Goal: Task Accomplishment & Management: Complete application form

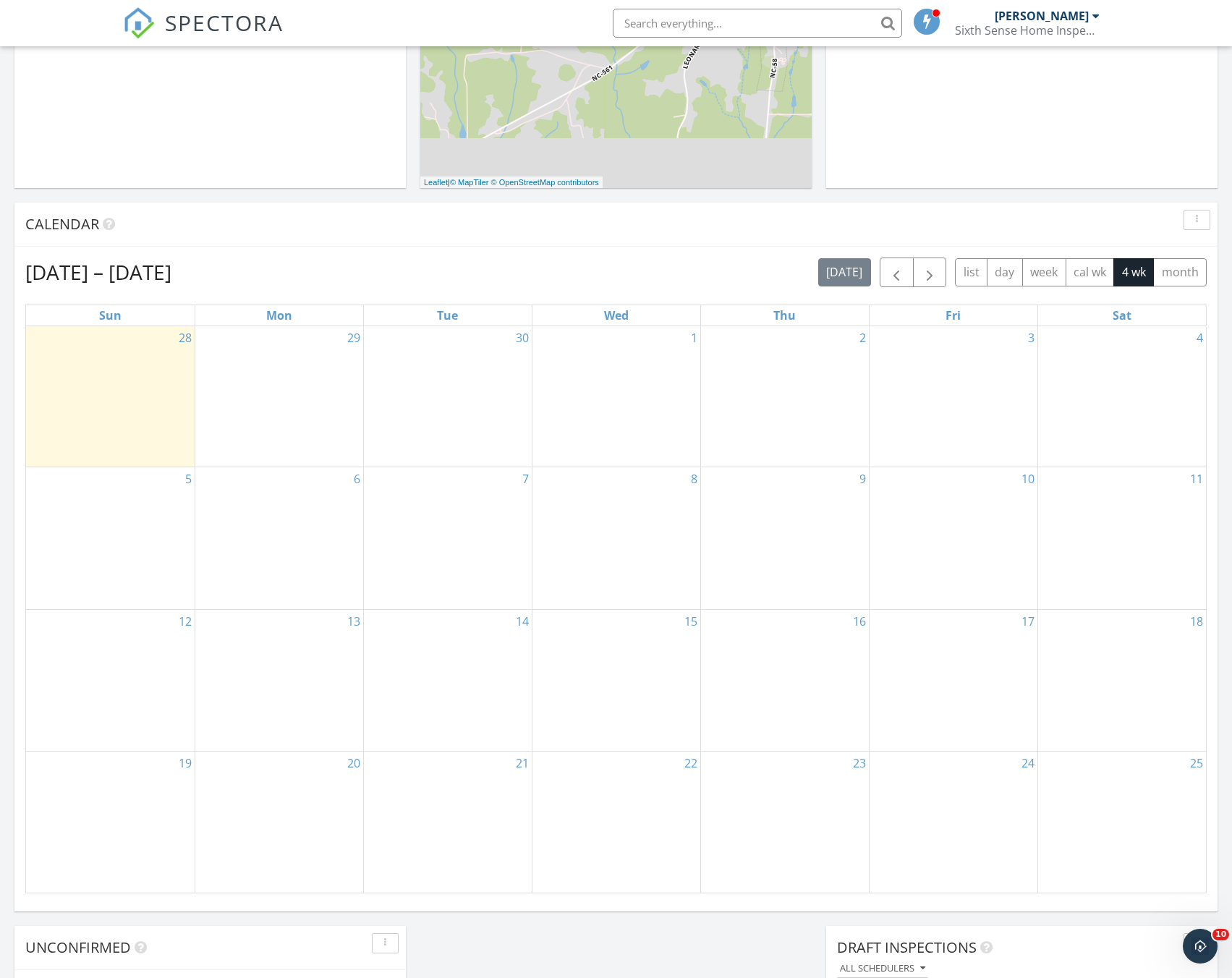
click at [283, 377] on div "29" at bounding box center [279, 397] width 167 height 141
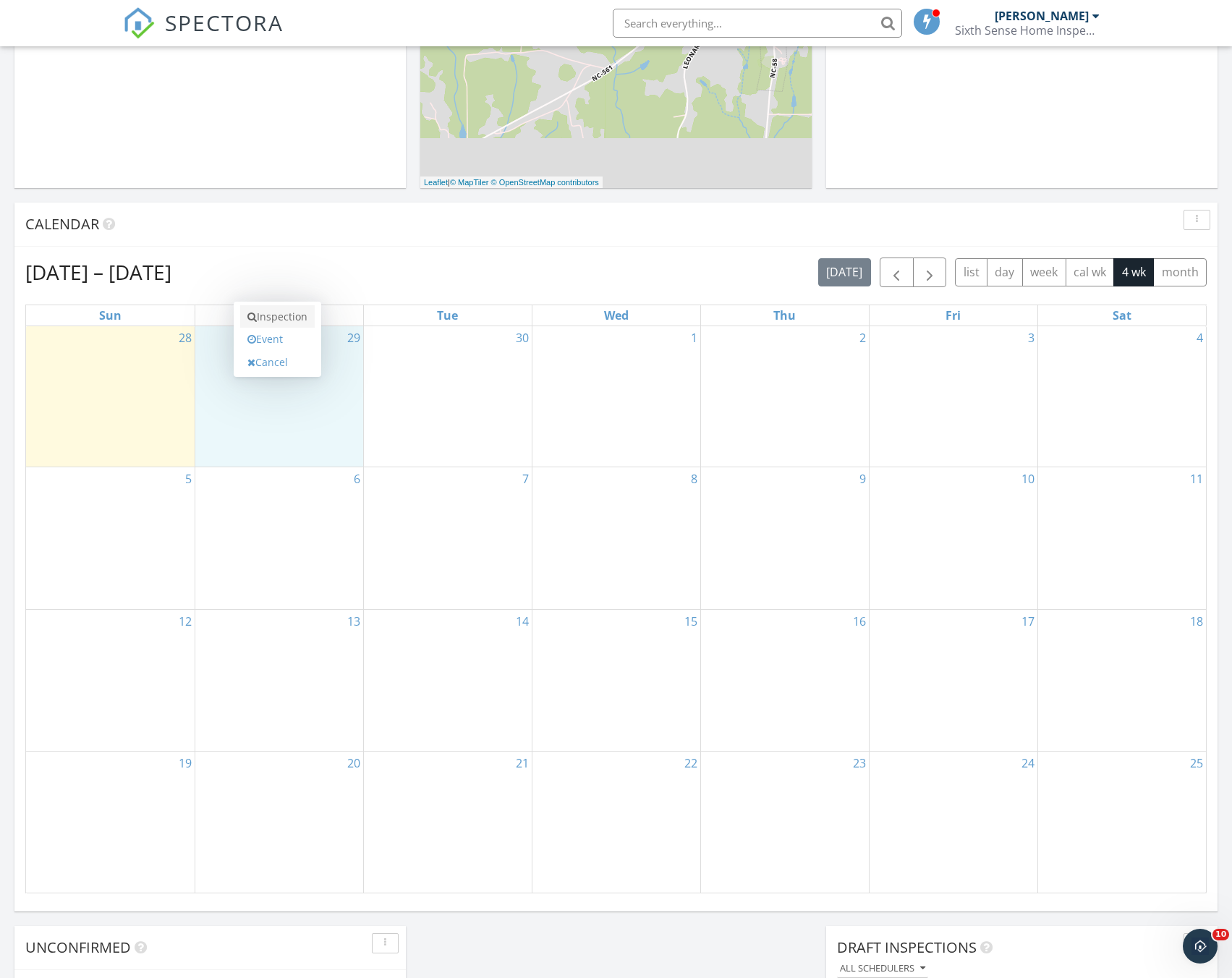
click at [275, 319] on link "Inspection" at bounding box center [277, 317] width 74 height 24
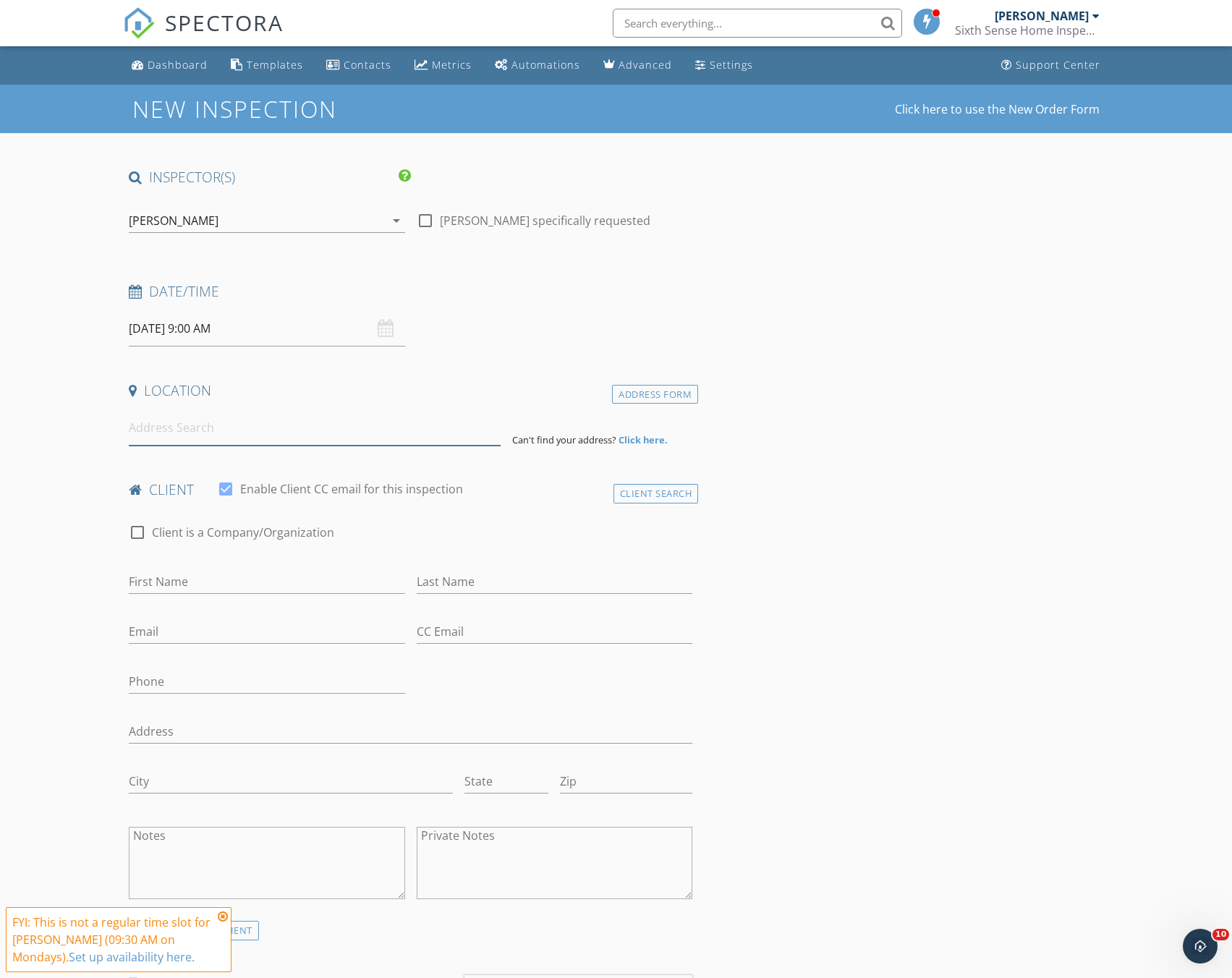
click at [301, 437] on input at bounding box center [314, 427] width 372 height 35
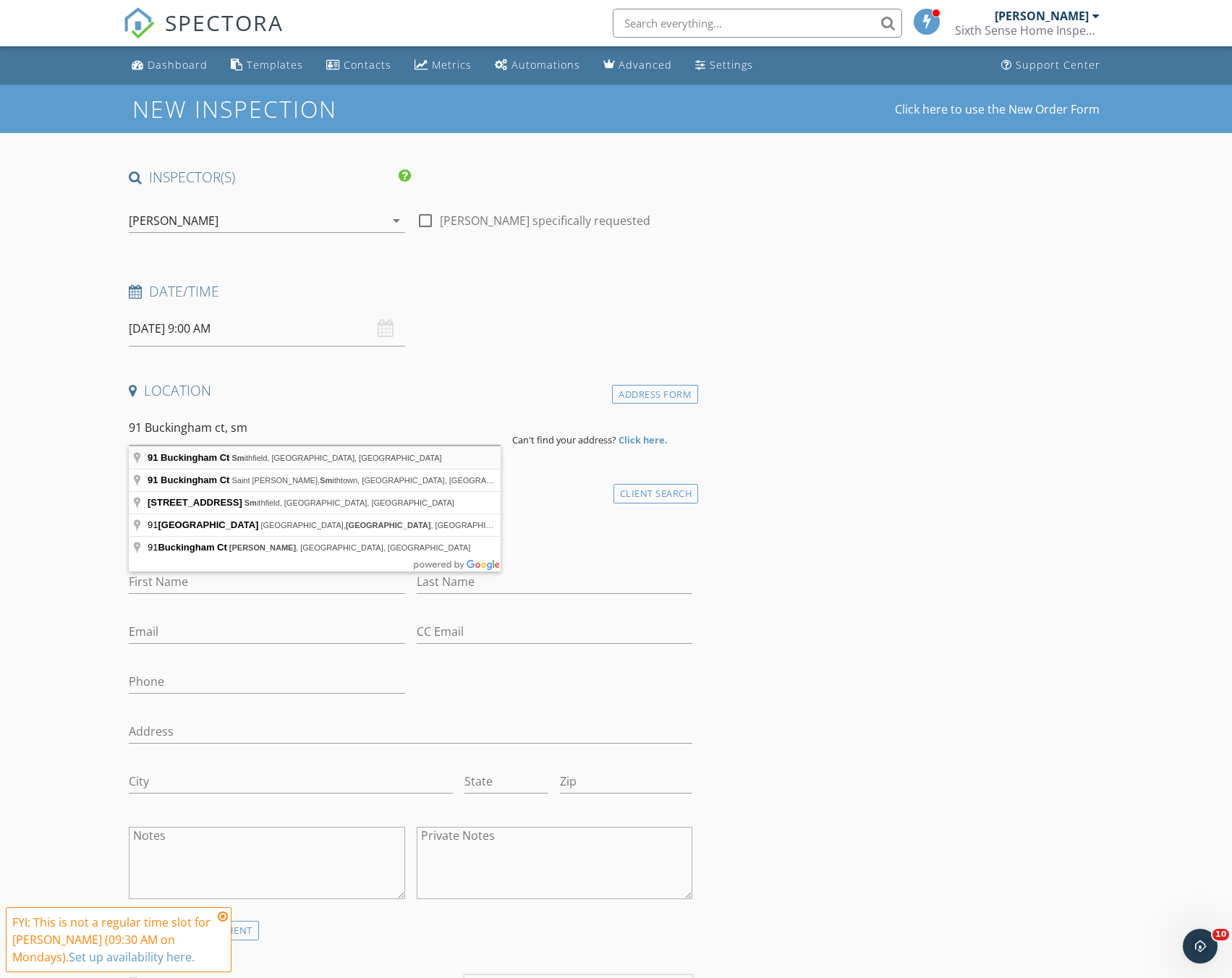
type input "91 Buckingham Ct, Smithfield, NC, USA"
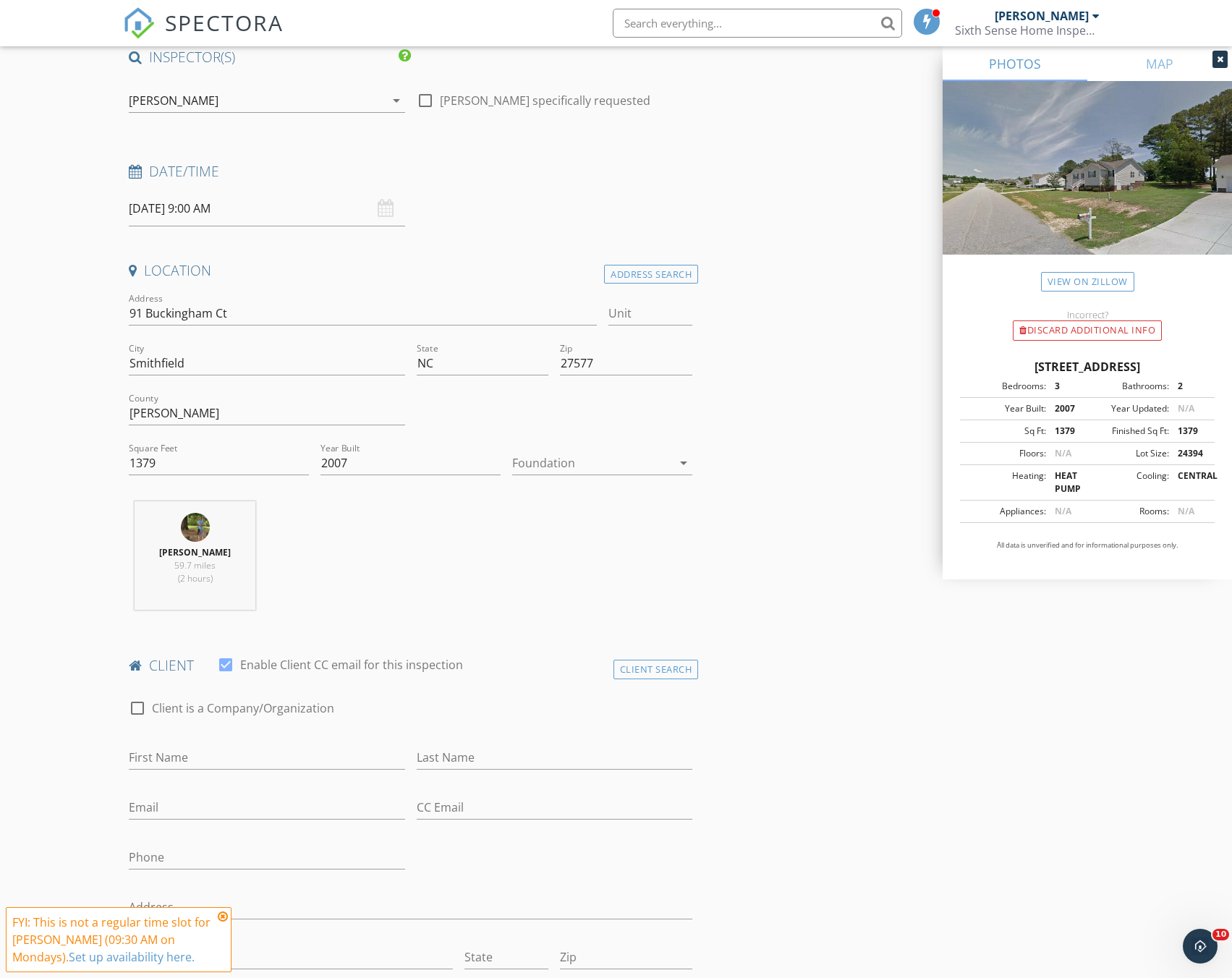
scroll to position [145, 0]
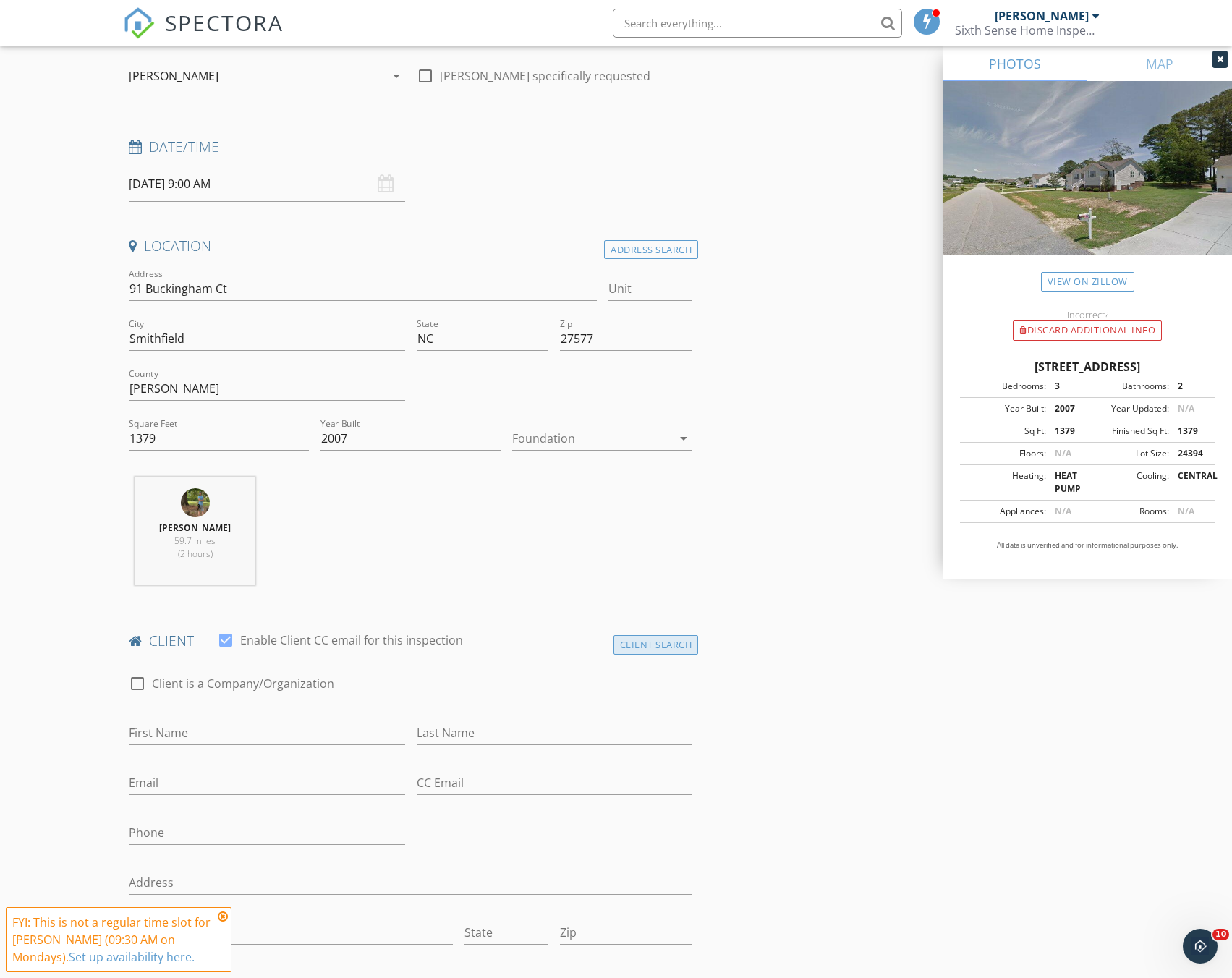
click at [649, 645] on div "Client Search" at bounding box center [656, 646] width 85 height 20
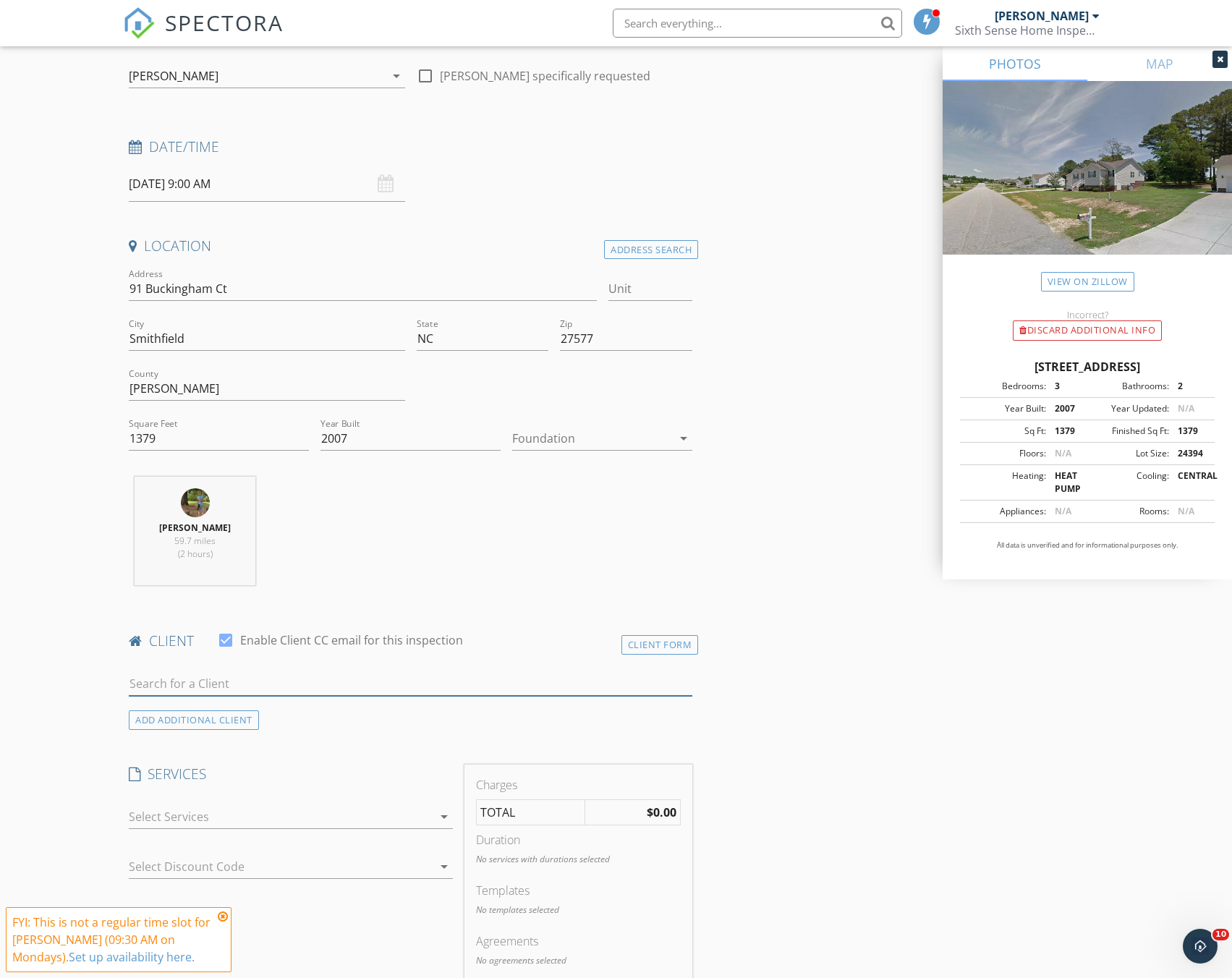
click at [373, 679] on input "text" at bounding box center [410, 684] width 564 height 24
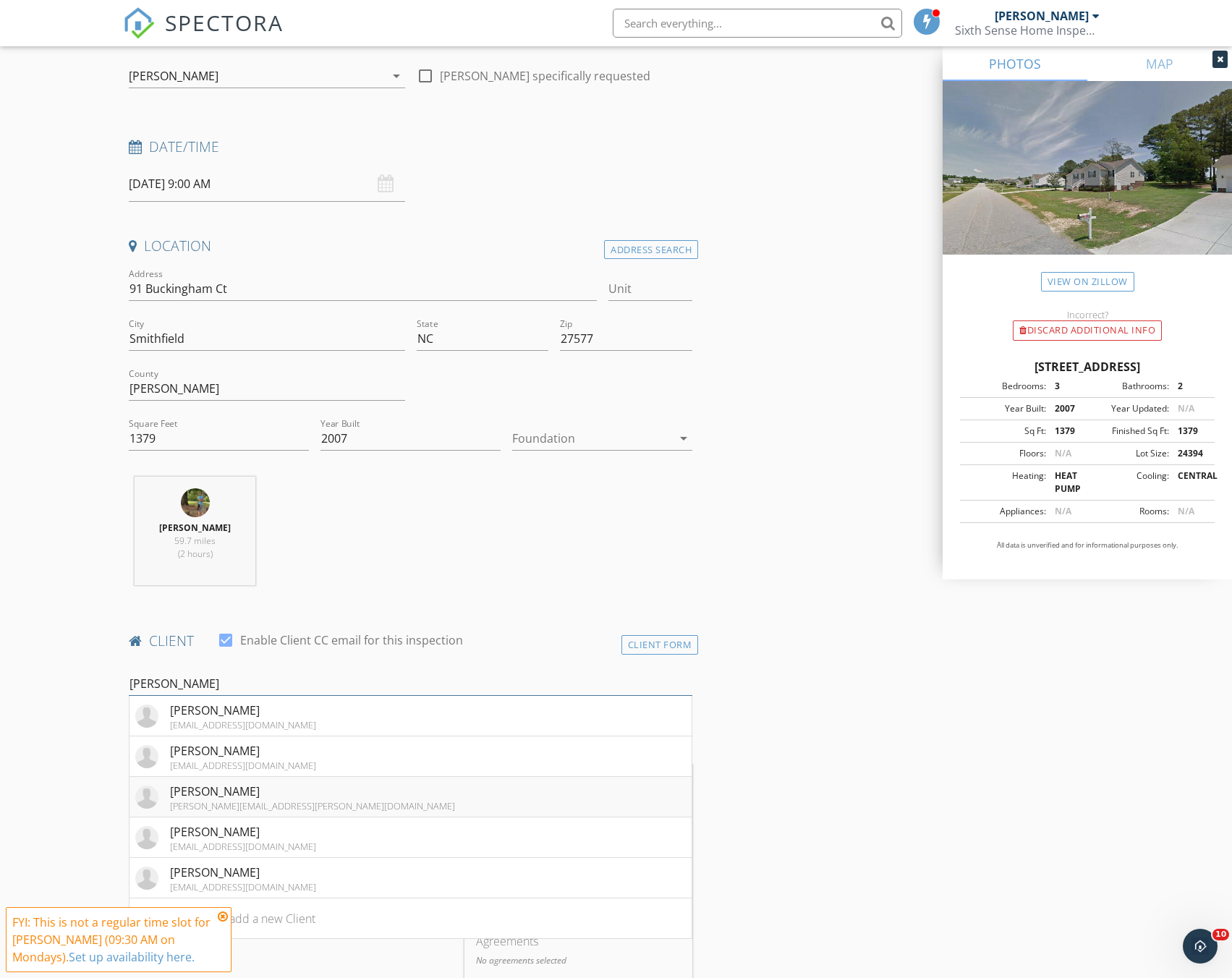
type input "jim"
click at [200, 790] on div "Jim Danna" at bounding box center [312, 791] width 285 height 17
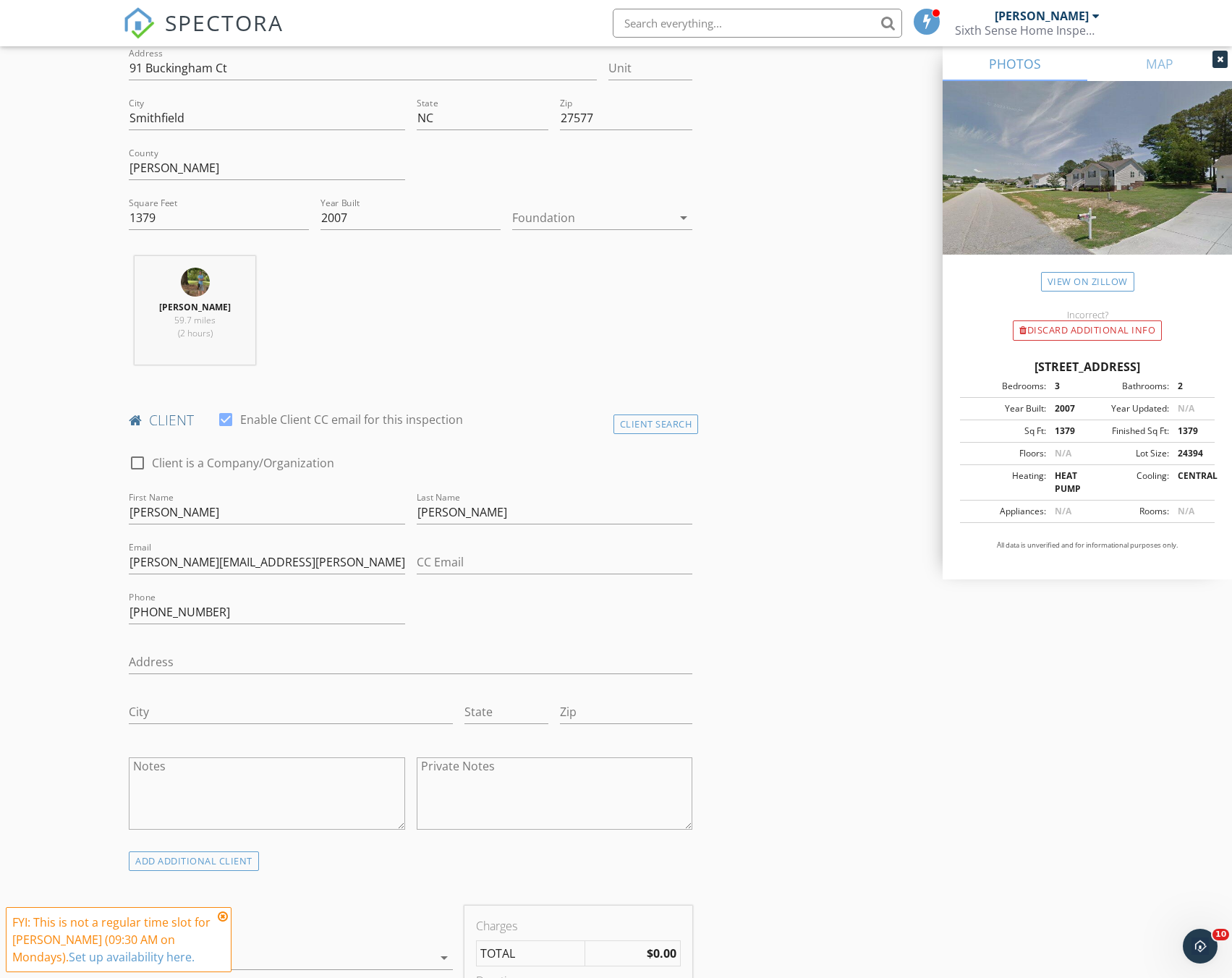
scroll to position [724, 0]
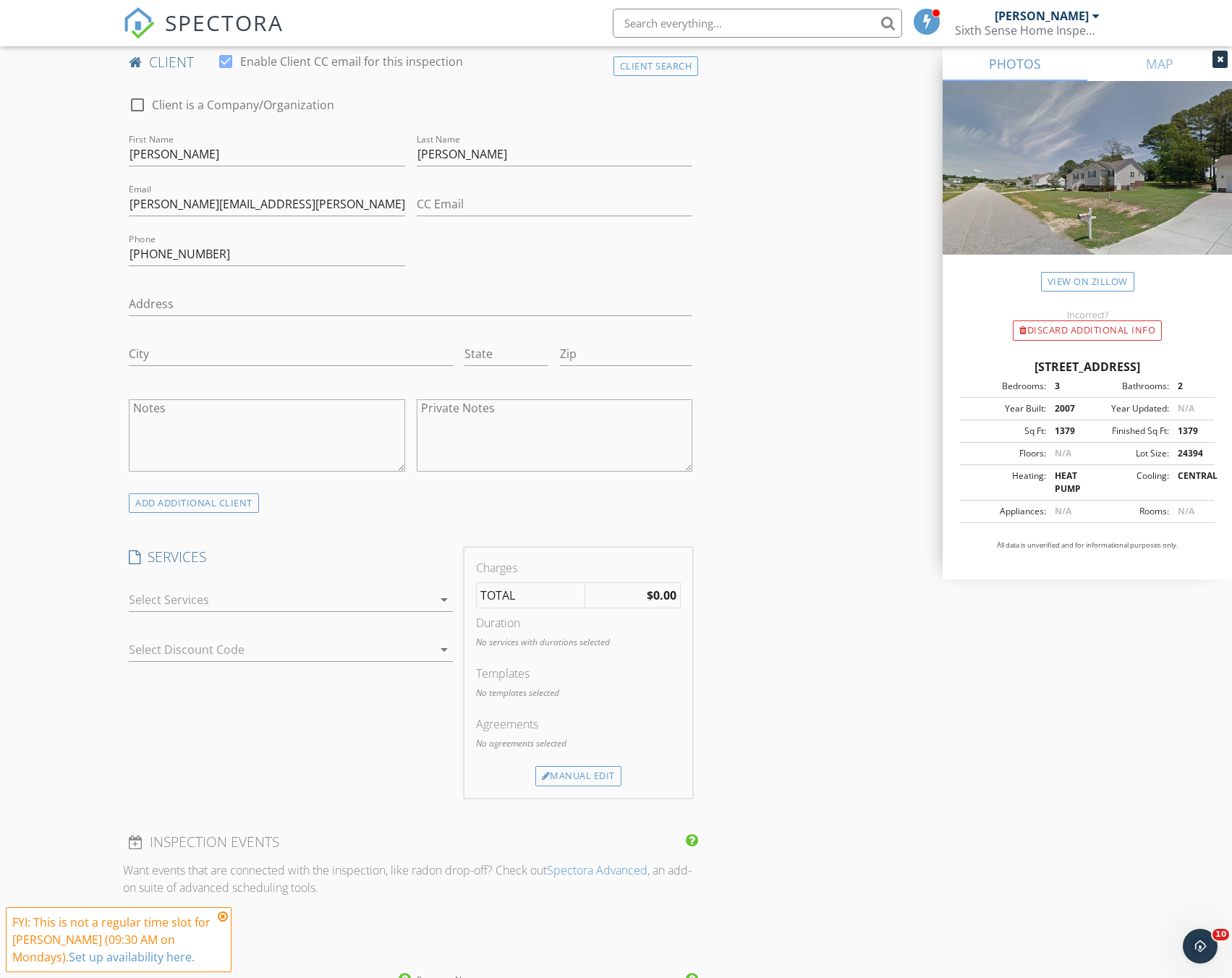
click at [263, 590] on div at bounding box center [281, 600] width 304 height 24
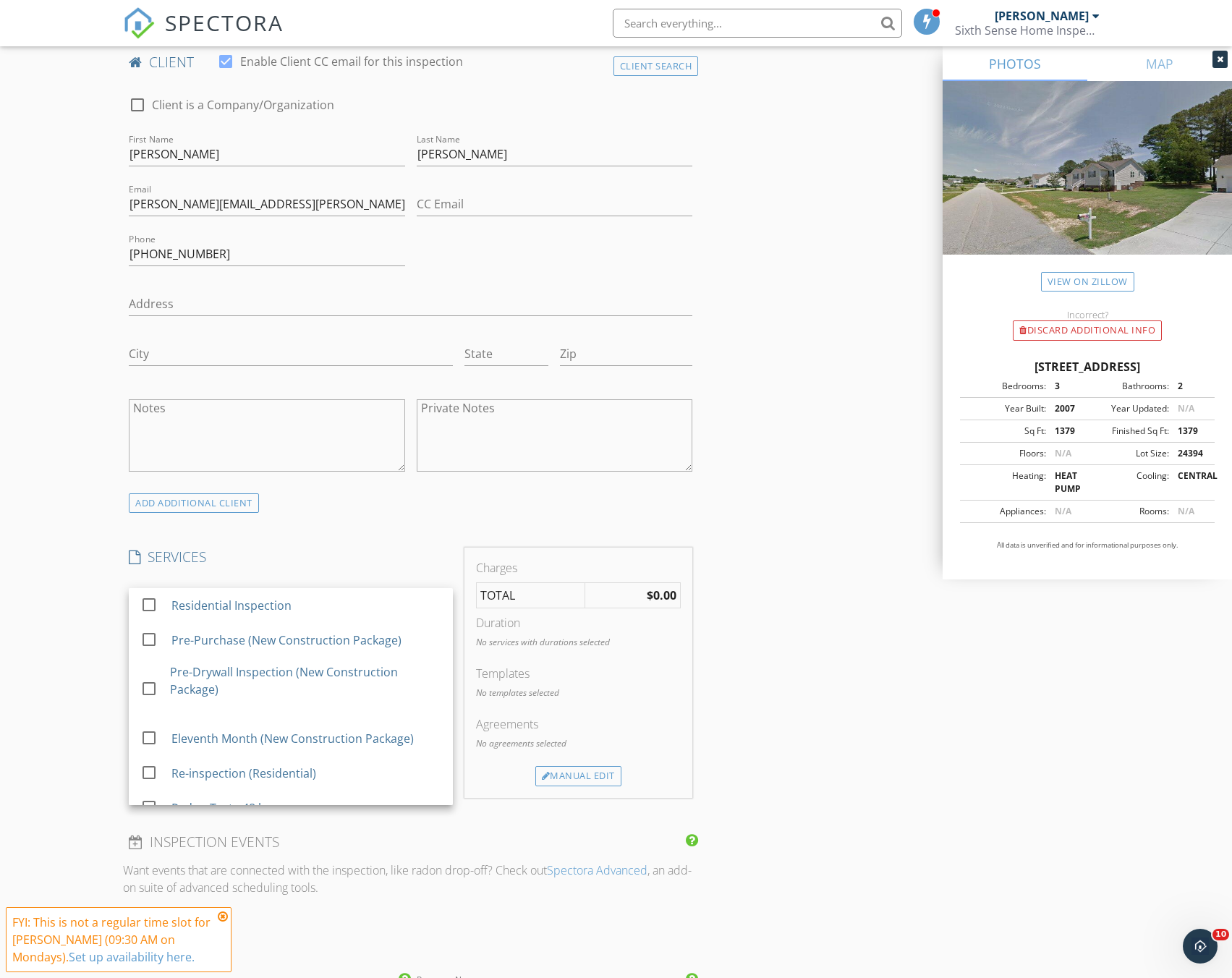
click at [227, 585] on div "check_box_outline_blank Residential Inspection check_box_outline_blank Pre-Purc…" at bounding box center [291, 603] width 324 height 47
click at [225, 594] on div "Residential Inspection" at bounding box center [306, 606] width 270 height 29
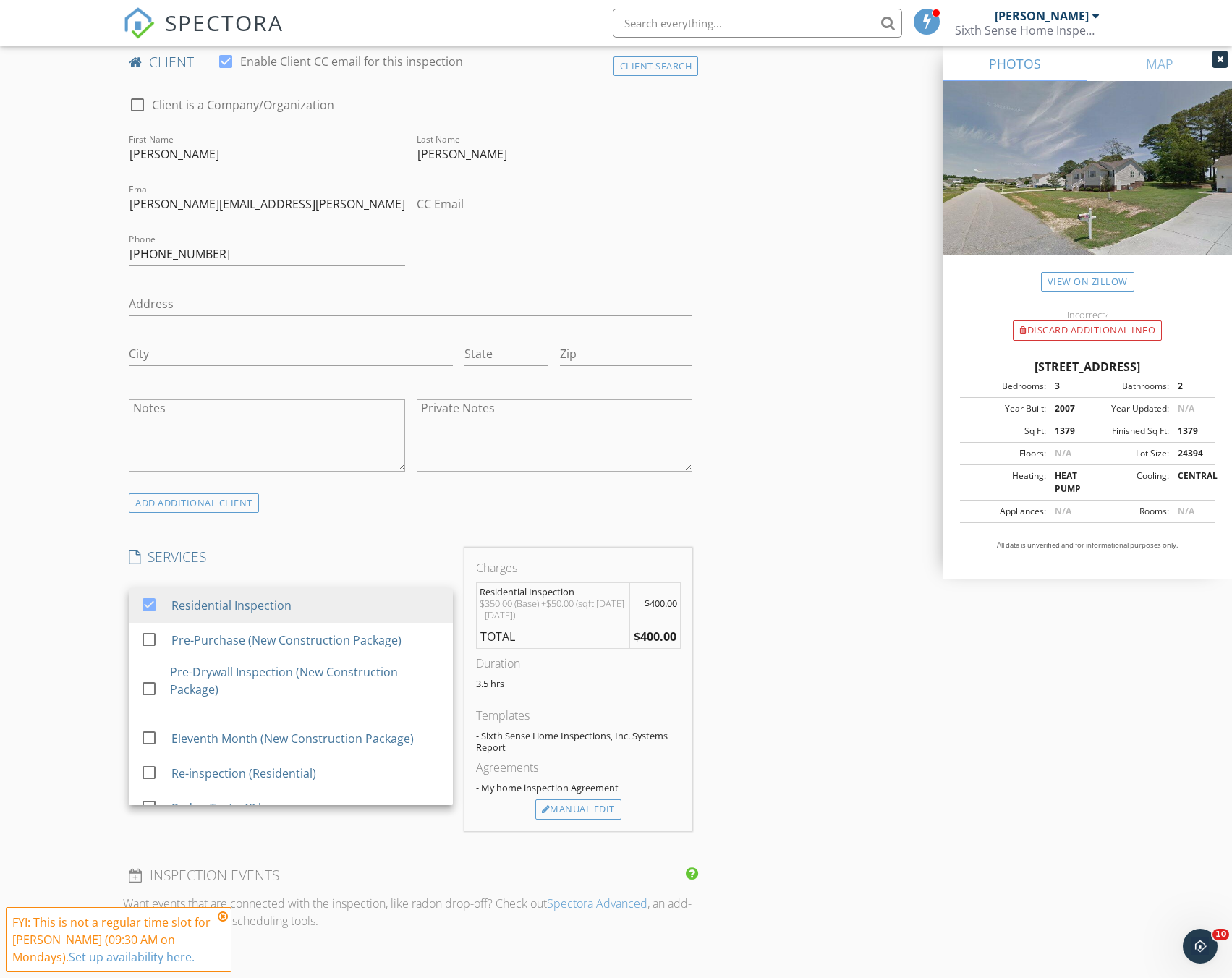
click at [702, 576] on div "INSPECTOR(S) check_box Jacob Sharpe PRIMARY Jacob Sharpe arrow_drop_down check_…" at bounding box center [616, 690] width 985 height 2492
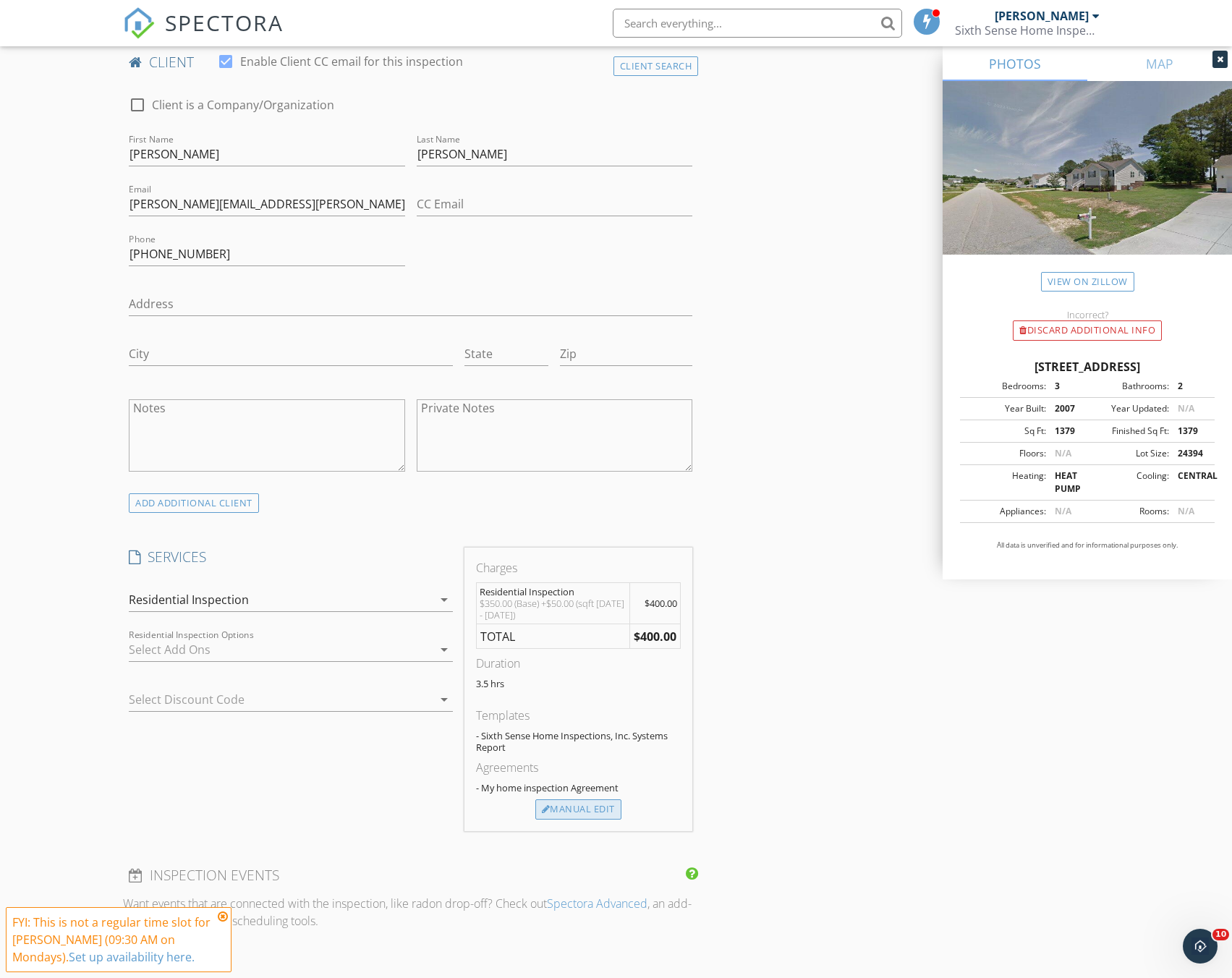
click at [599, 809] on div "Manual Edit" at bounding box center [578, 810] width 86 height 20
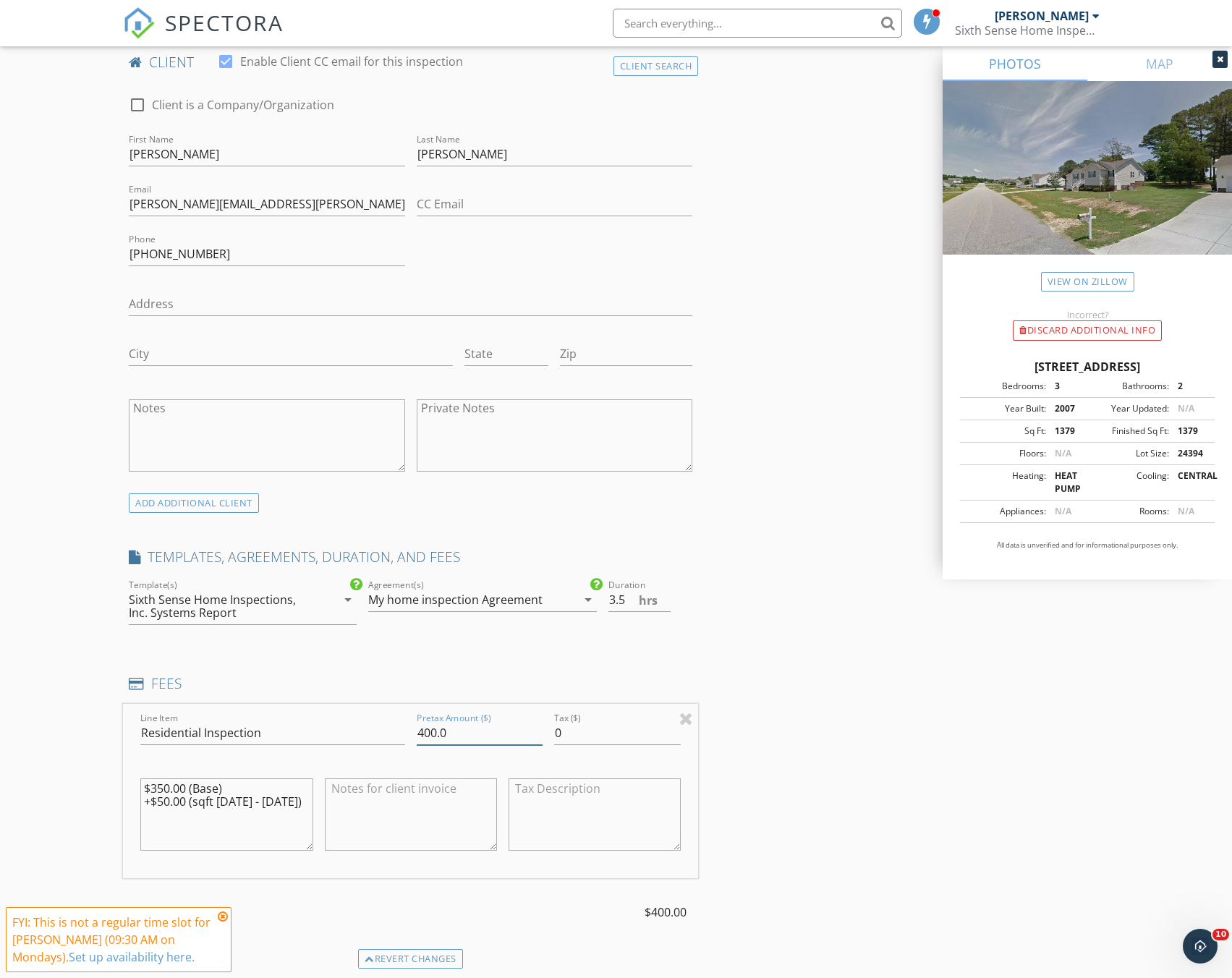
click at [432, 733] on input "400.0" at bounding box center [480, 734] width 127 height 24
type input "350.00"
click at [743, 686] on div "INSPECTOR(S) check_box Jacob Sharpe PRIMARY Jacob Sharpe arrow_drop_down check_…" at bounding box center [616, 759] width 985 height 2630
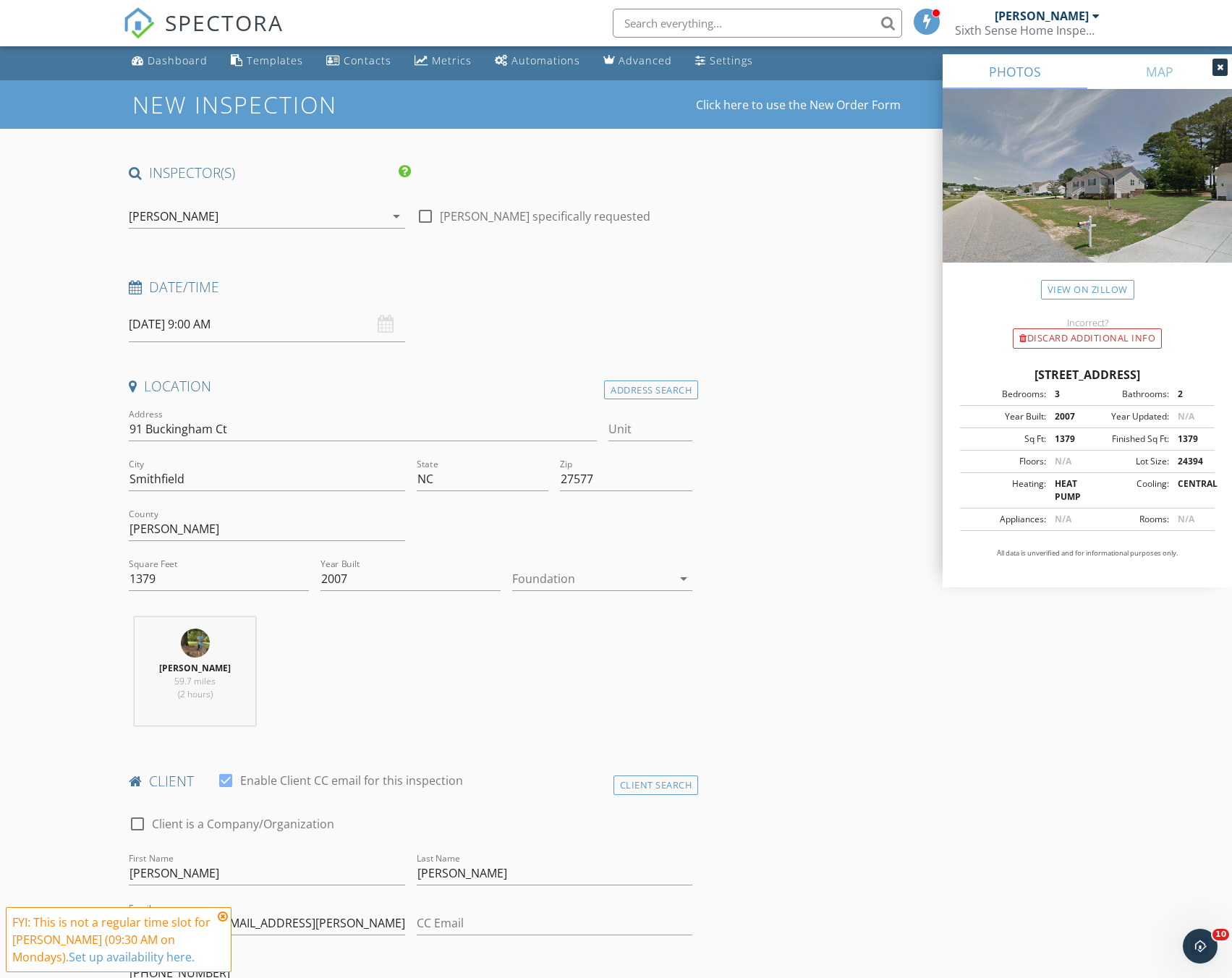
scroll to position [0, 0]
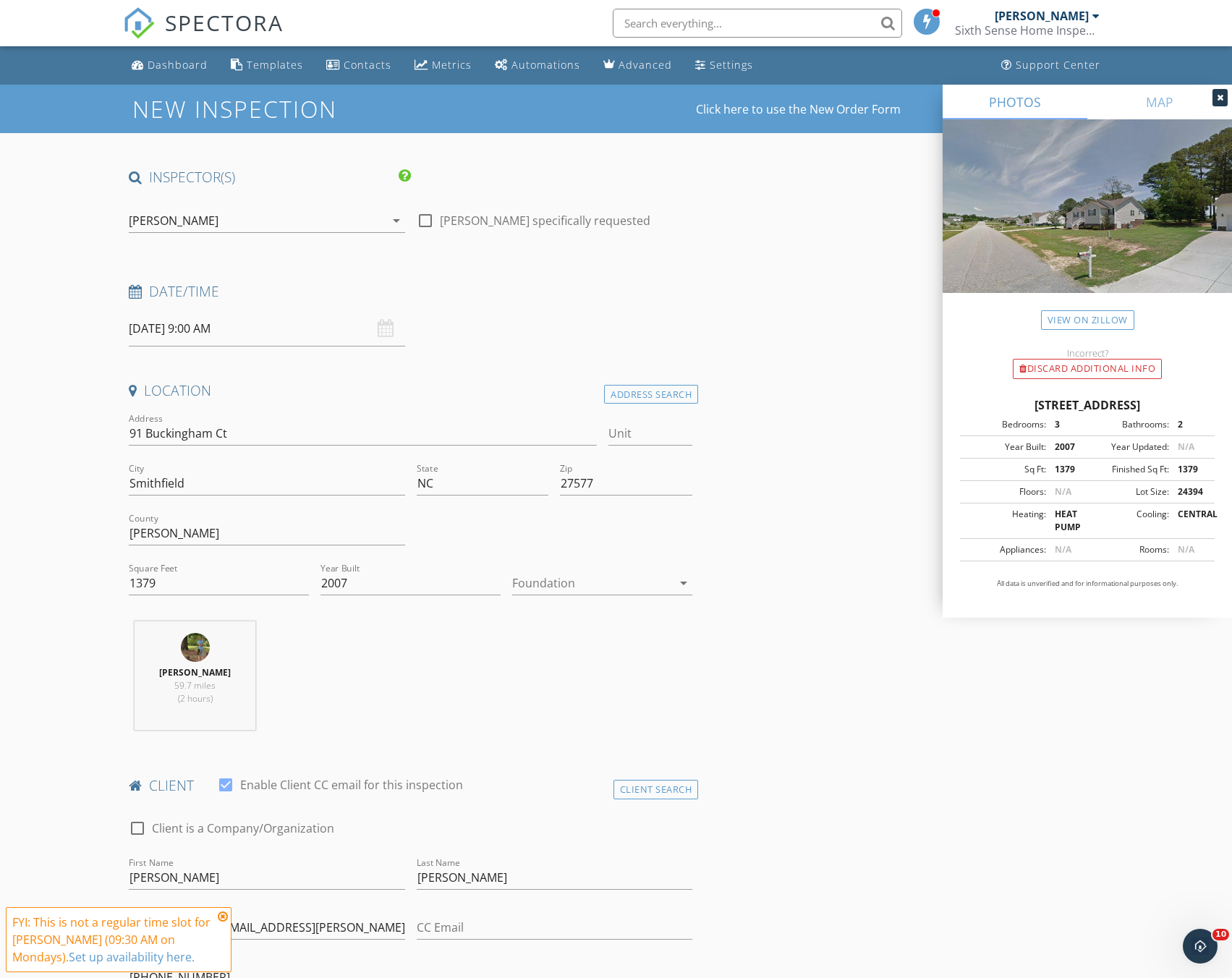
click at [171, 320] on input "09/29/2025 9:00 AM" at bounding box center [266, 329] width 275 height 35
type input "05"
type input "09/29/2025 9:05 AM"
click at [301, 568] on span at bounding box center [306, 569] width 10 height 14
type input "10"
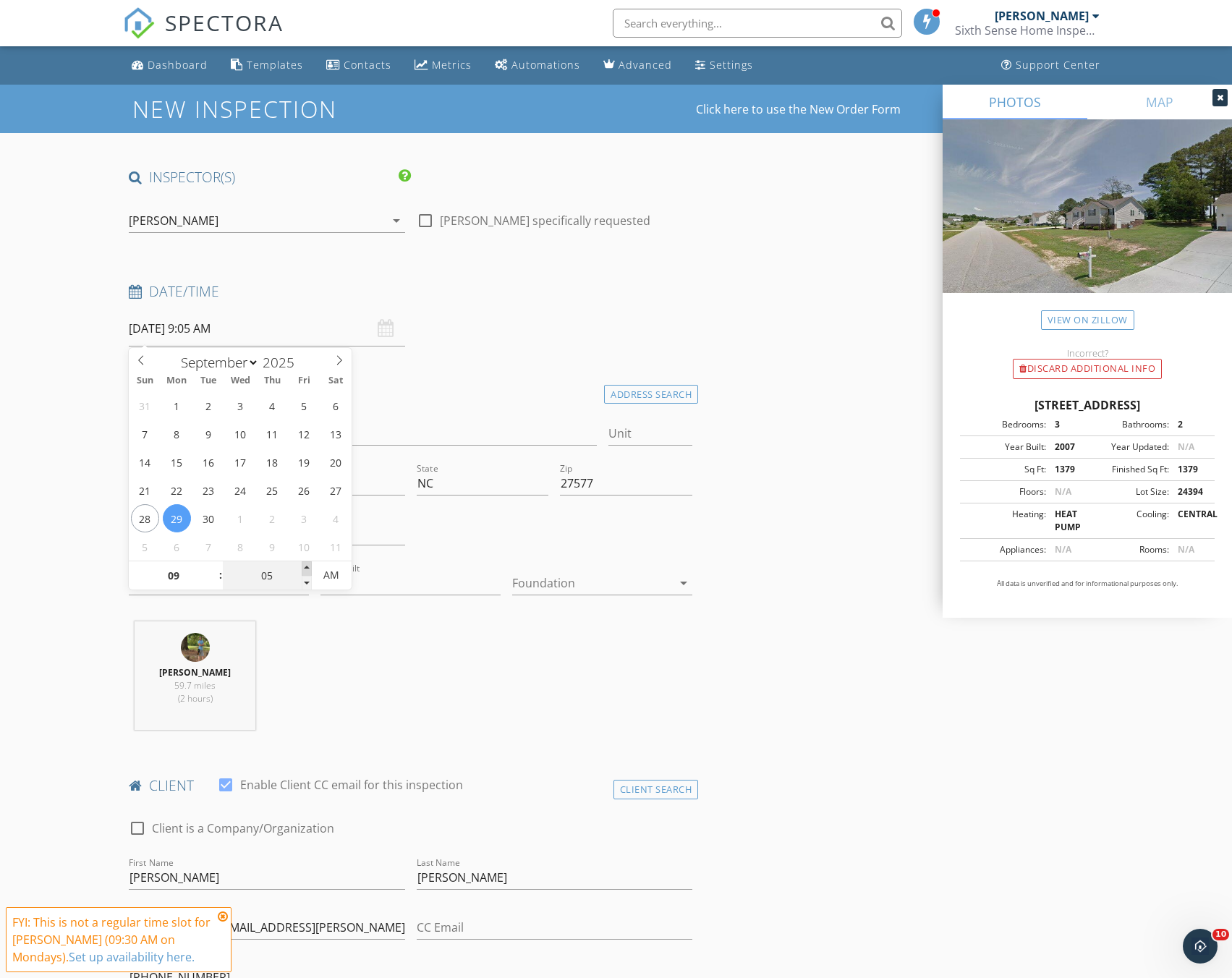
type input "09/29/2025 9:10 AM"
click at [301, 568] on span at bounding box center [306, 569] width 10 height 14
type input "15"
type input "09/29/2025 9:15 AM"
click at [301, 568] on span at bounding box center [306, 569] width 10 height 14
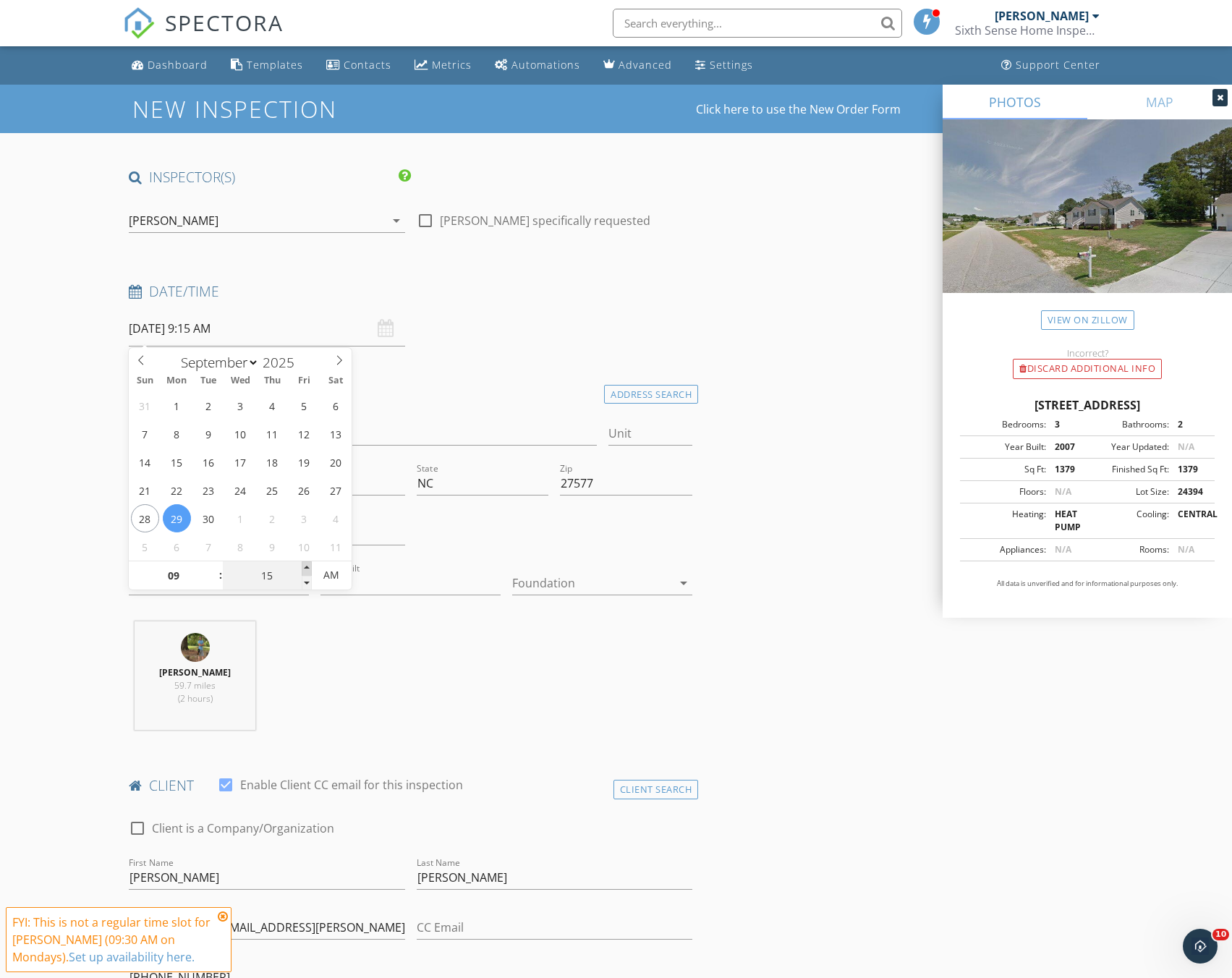
type input "20"
type input "09/29/2025 9:20 AM"
click at [301, 568] on span at bounding box center [306, 569] width 10 height 14
type input "25"
type input "09/29/2025 9:25 AM"
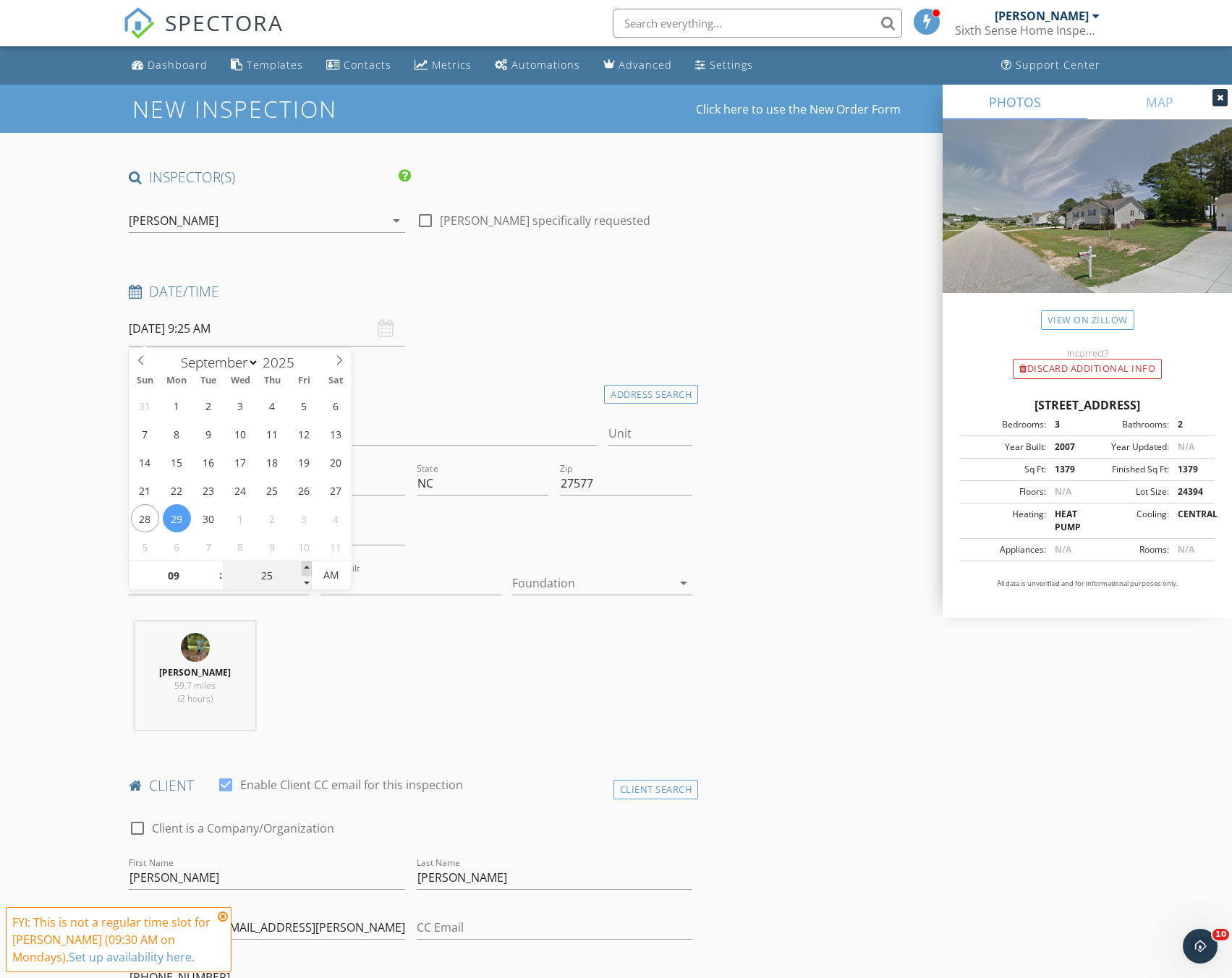
click at [301, 568] on span at bounding box center [306, 569] width 10 height 14
type input "30"
type input "[DATE] 9:30 AM"
click at [301, 568] on span at bounding box center [306, 569] width 10 height 14
click at [689, 783] on div "Client Search" at bounding box center [656, 790] width 85 height 20
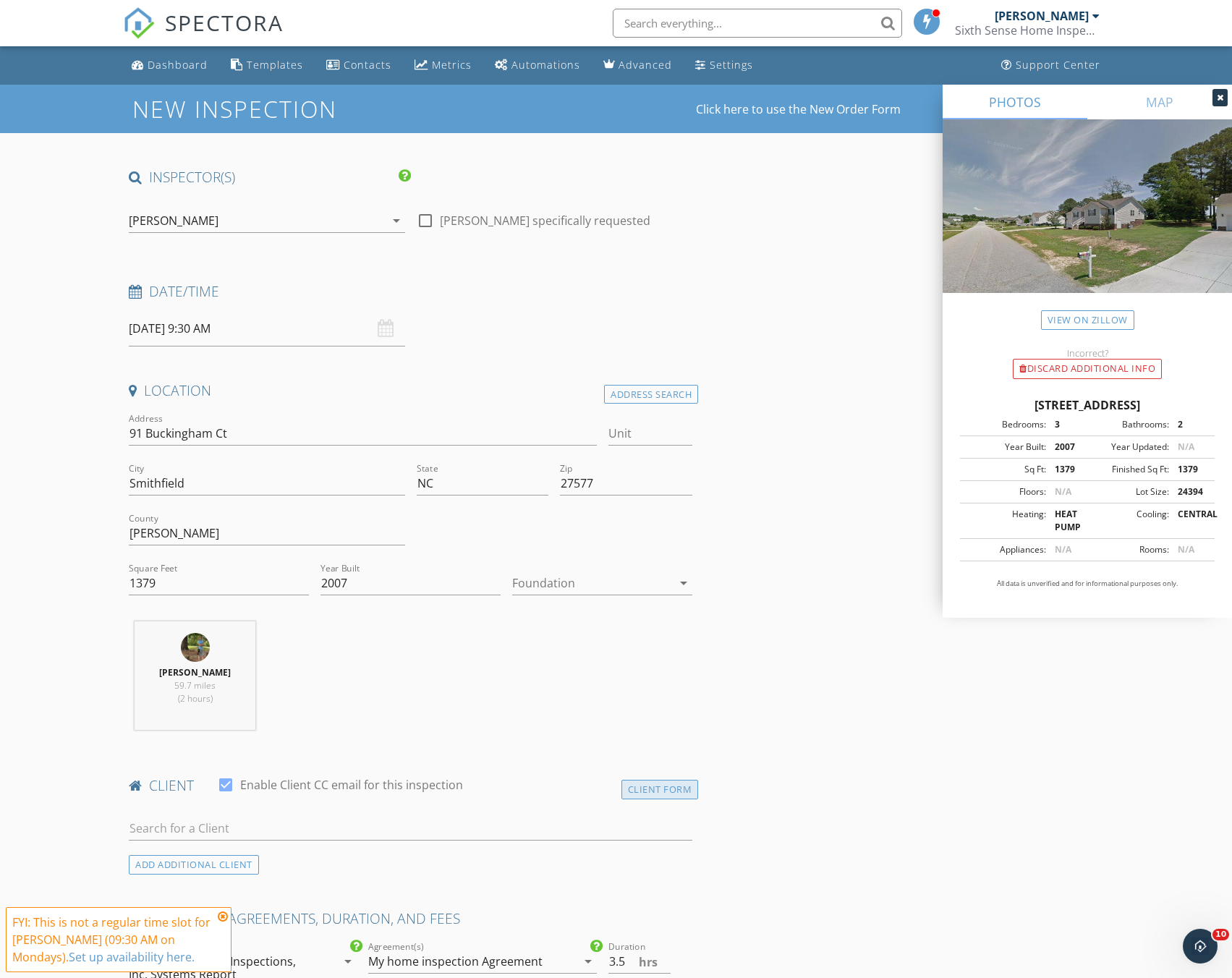
click at [689, 783] on div "Client Form" at bounding box center [660, 790] width 78 height 20
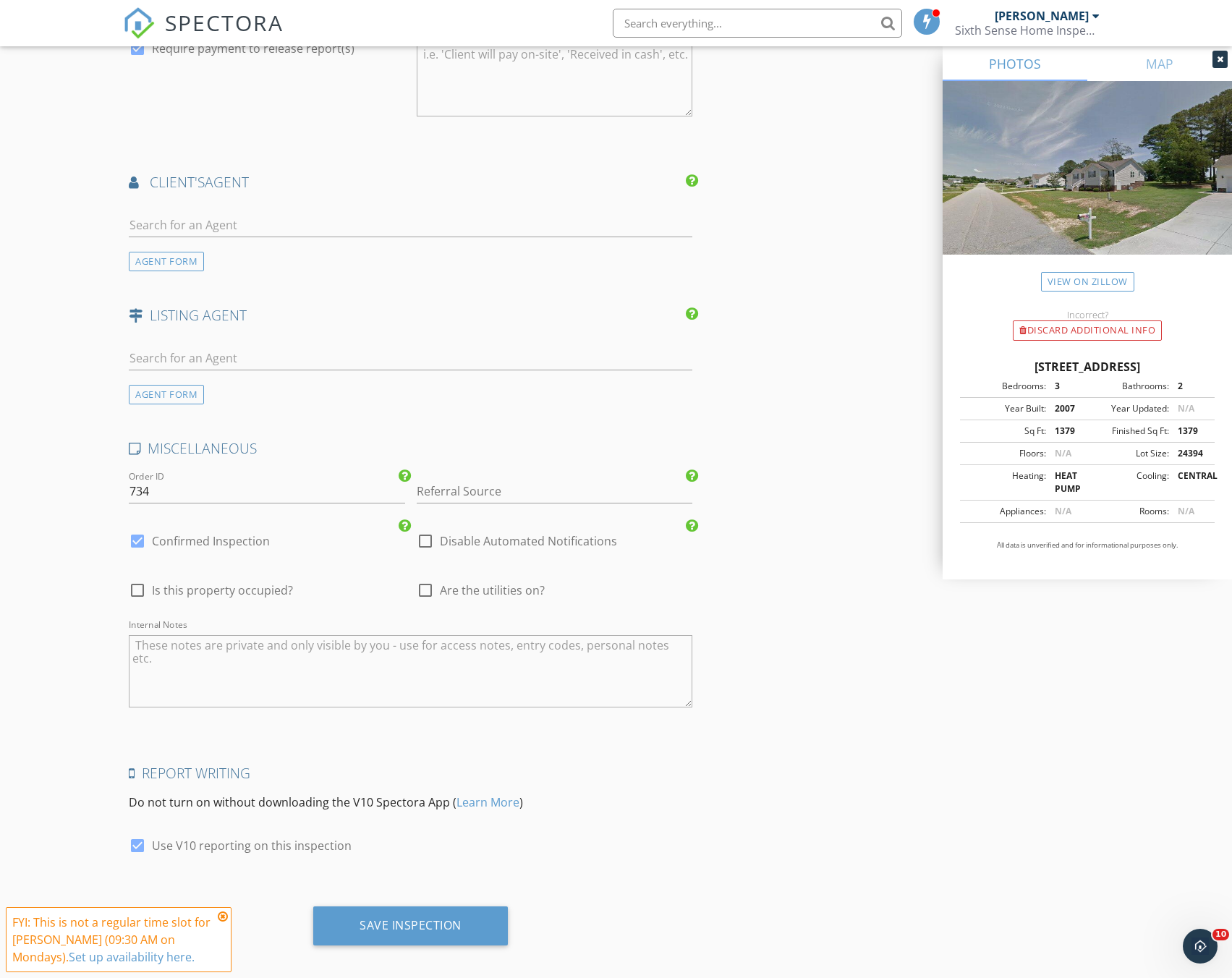
scroll to position [1855, 0]
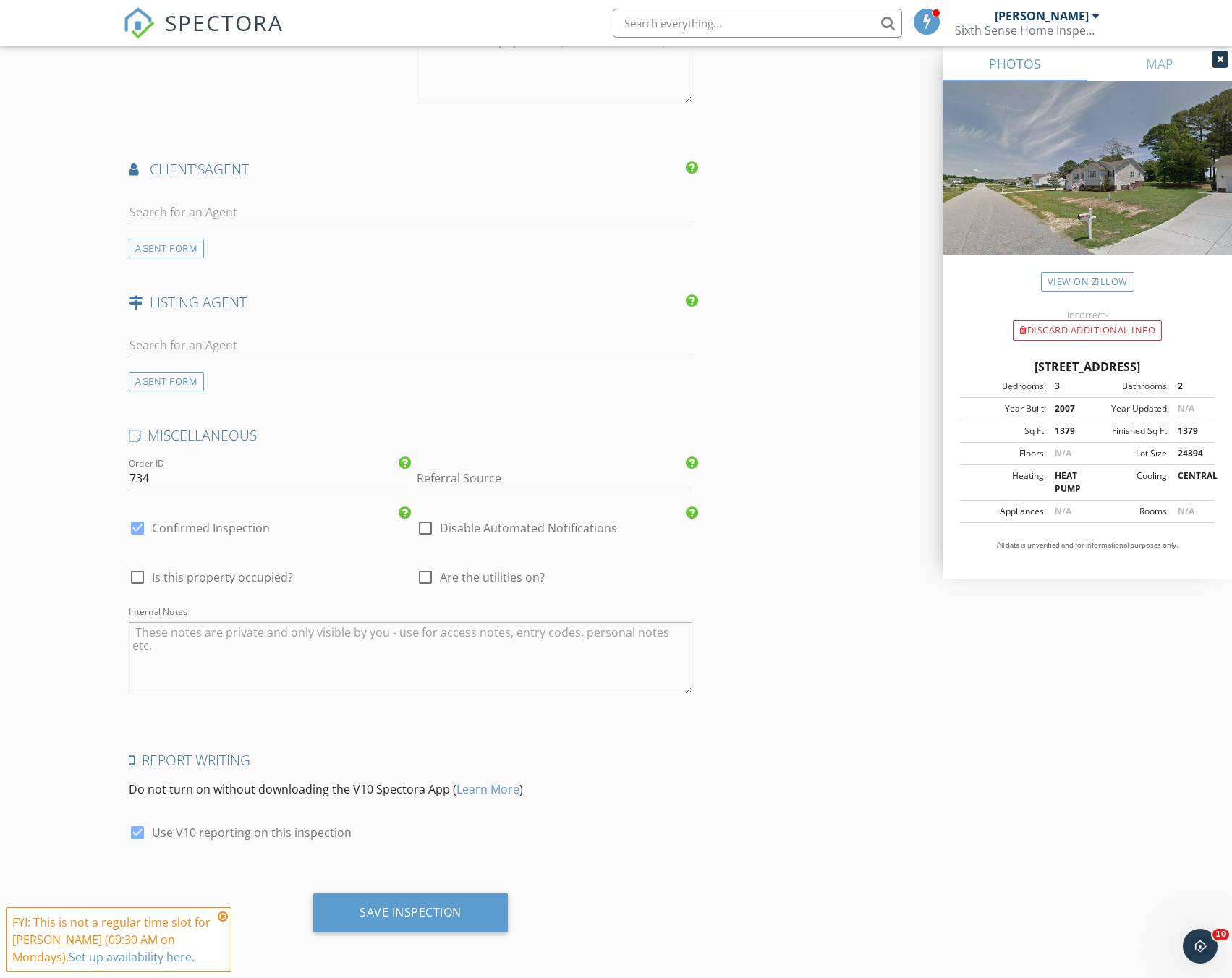
click at [454, 902] on div "Save Inspection" at bounding box center [410, 913] width 195 height 39
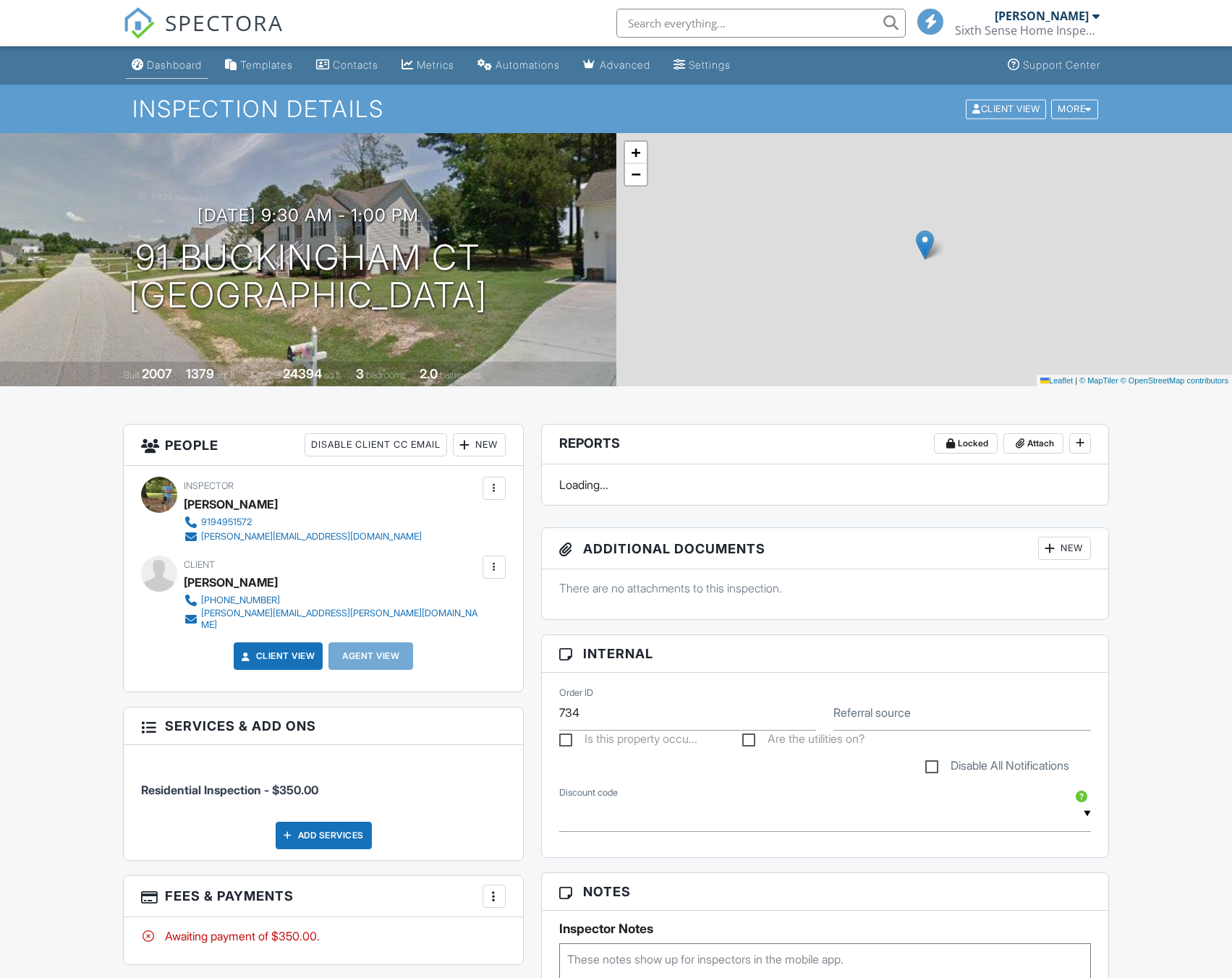
click at [161, 71] on div "Dashboard" at bounding box center [174, 65] width 55 height 13
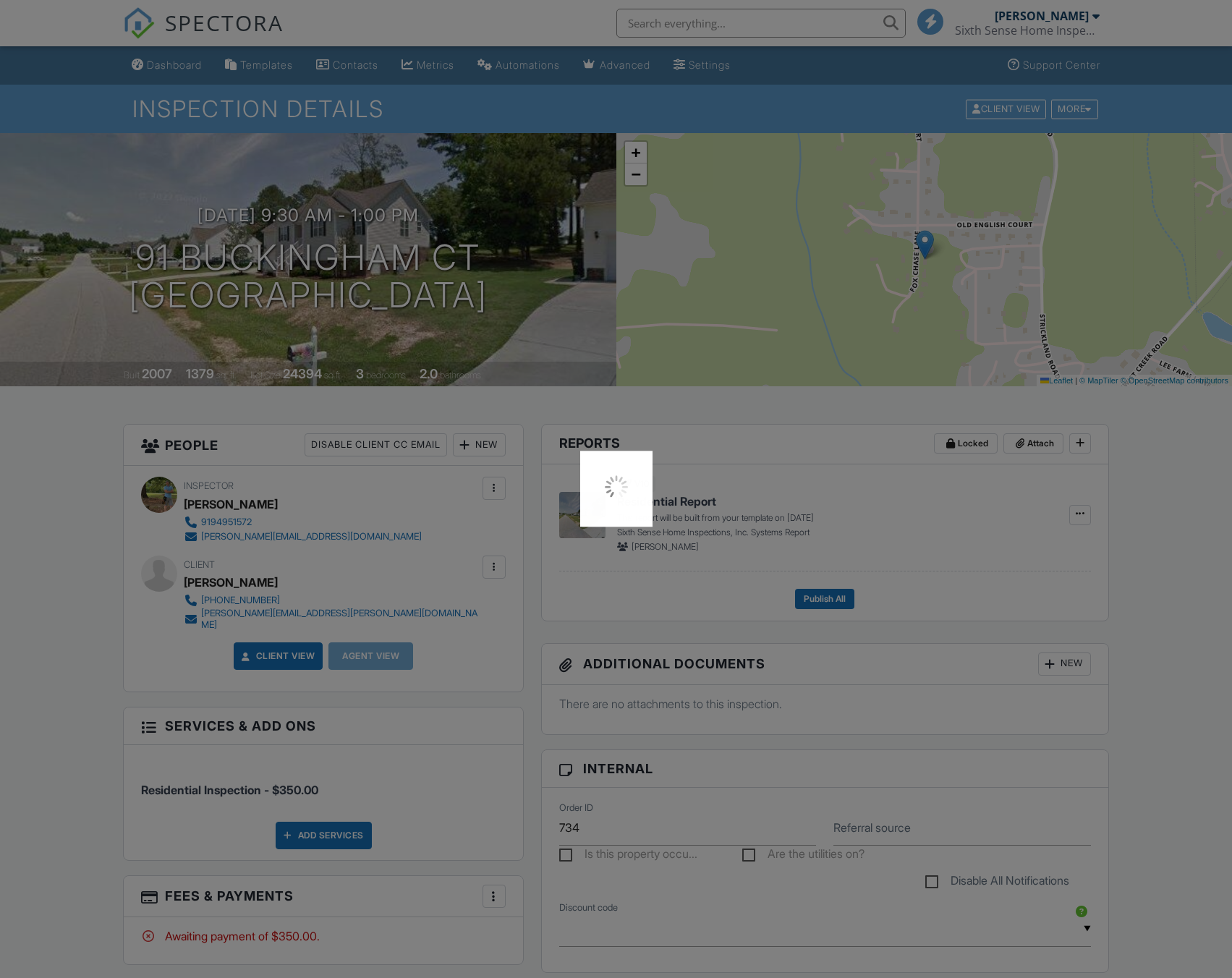
click at [163, 71] on div at bounding box center [616, 489] width 1232 height 978
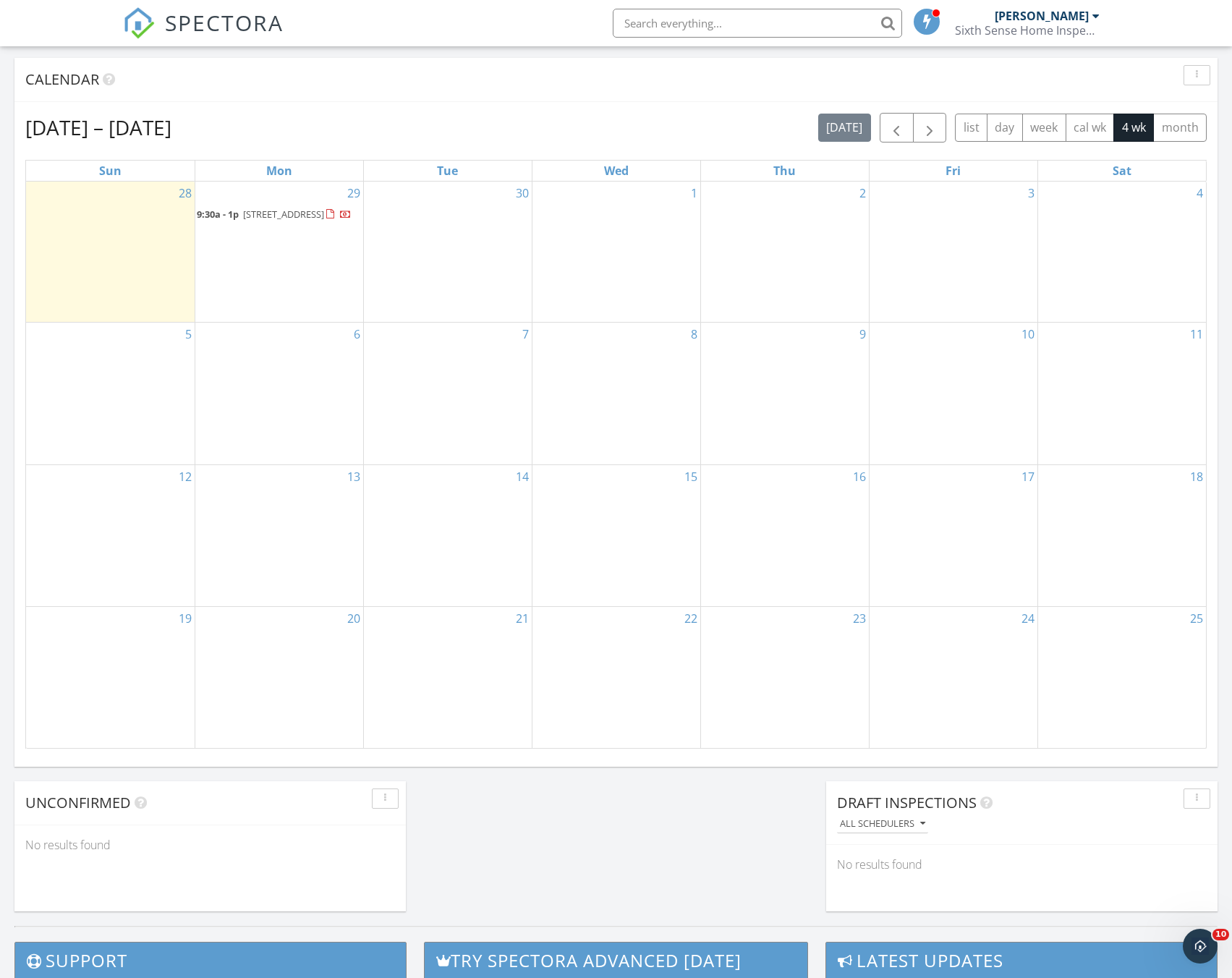
scroll to position [362, 0]
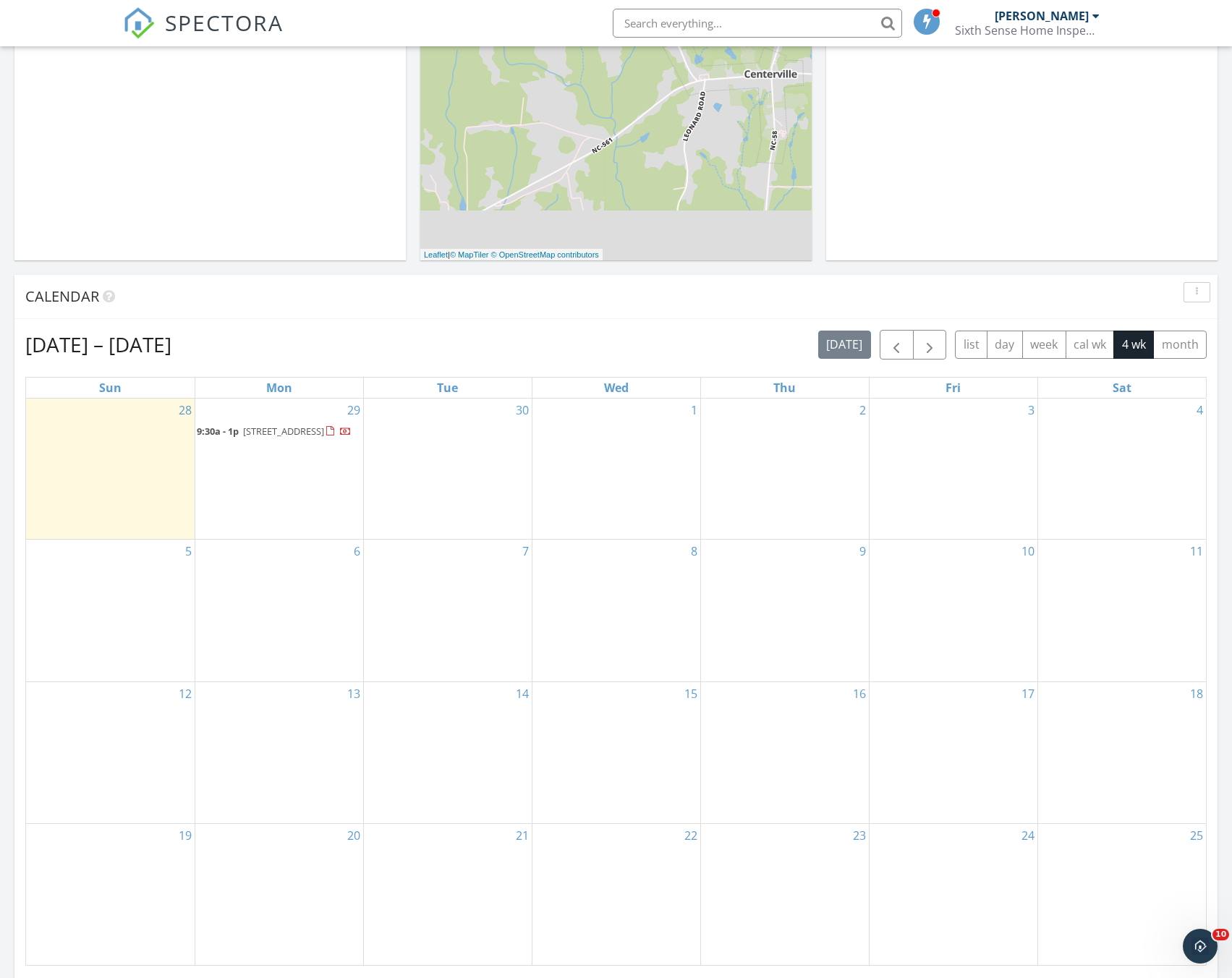
click at [444, 424] on div "30" at bounding box center [447, 469] width 167 height 141
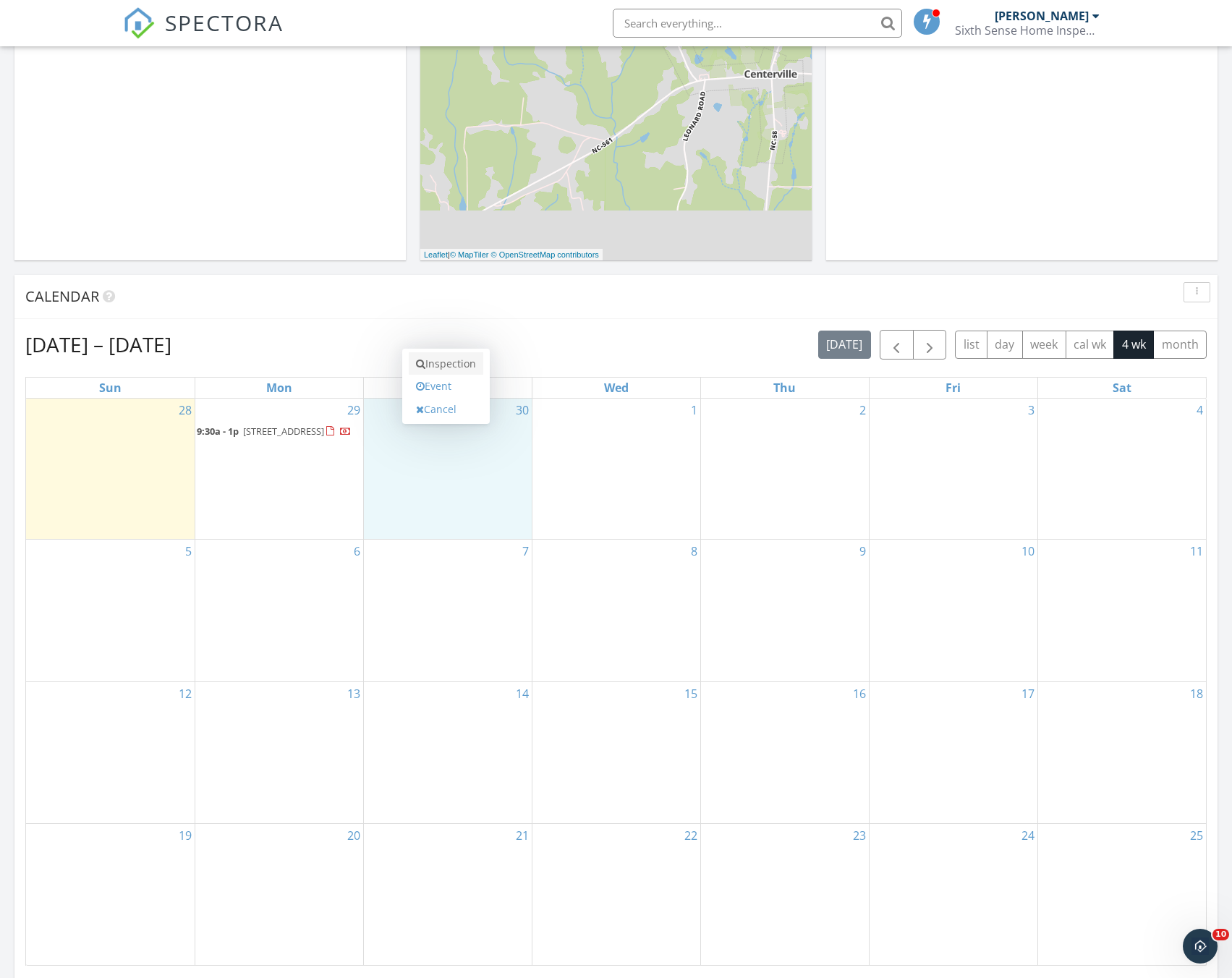
click at [443, 369] on link "Inspection" at bounding box center [446, 364] width 74 height 24
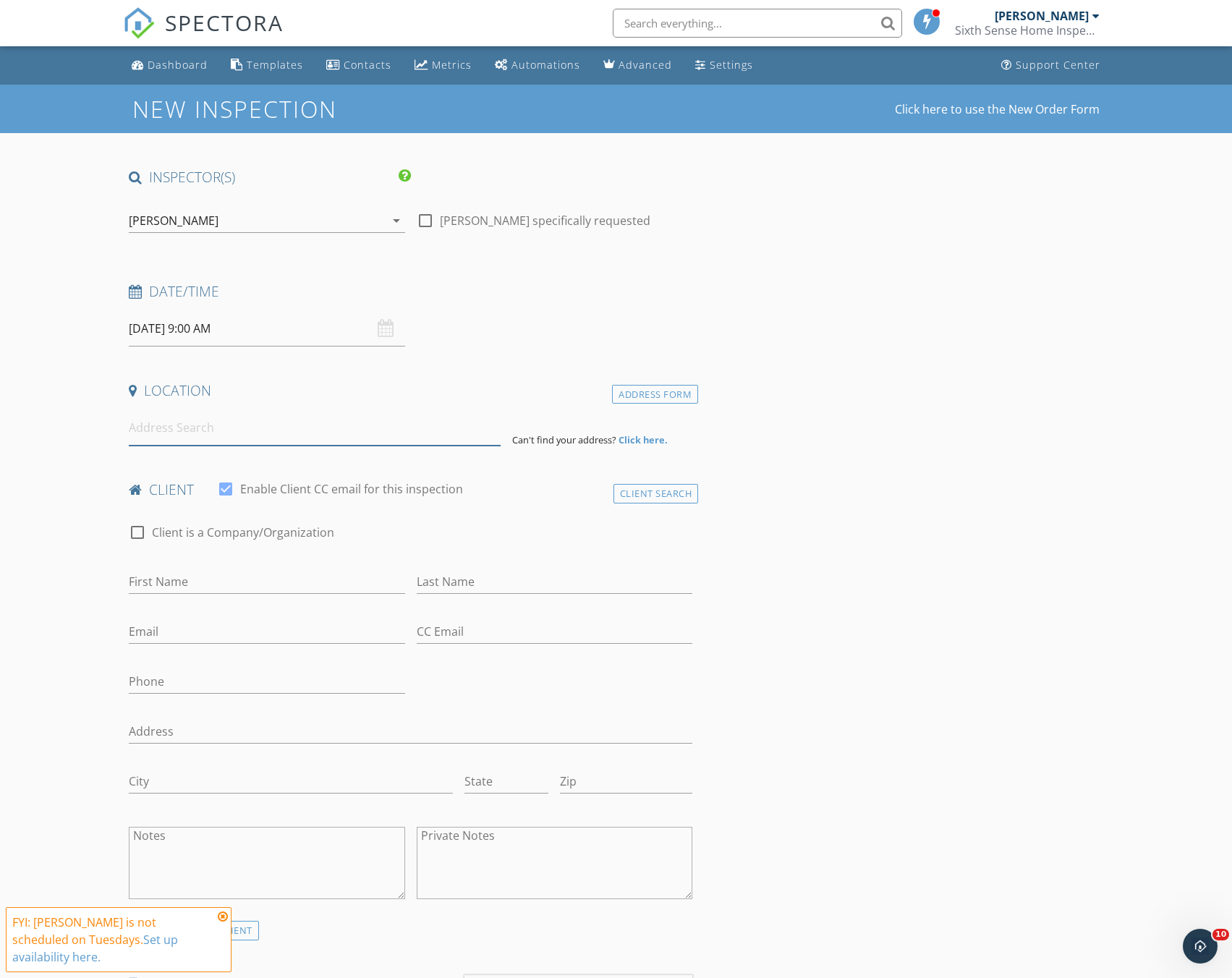
click at [253, 432] on input at bounding box center [314, 427] width 372 height 35
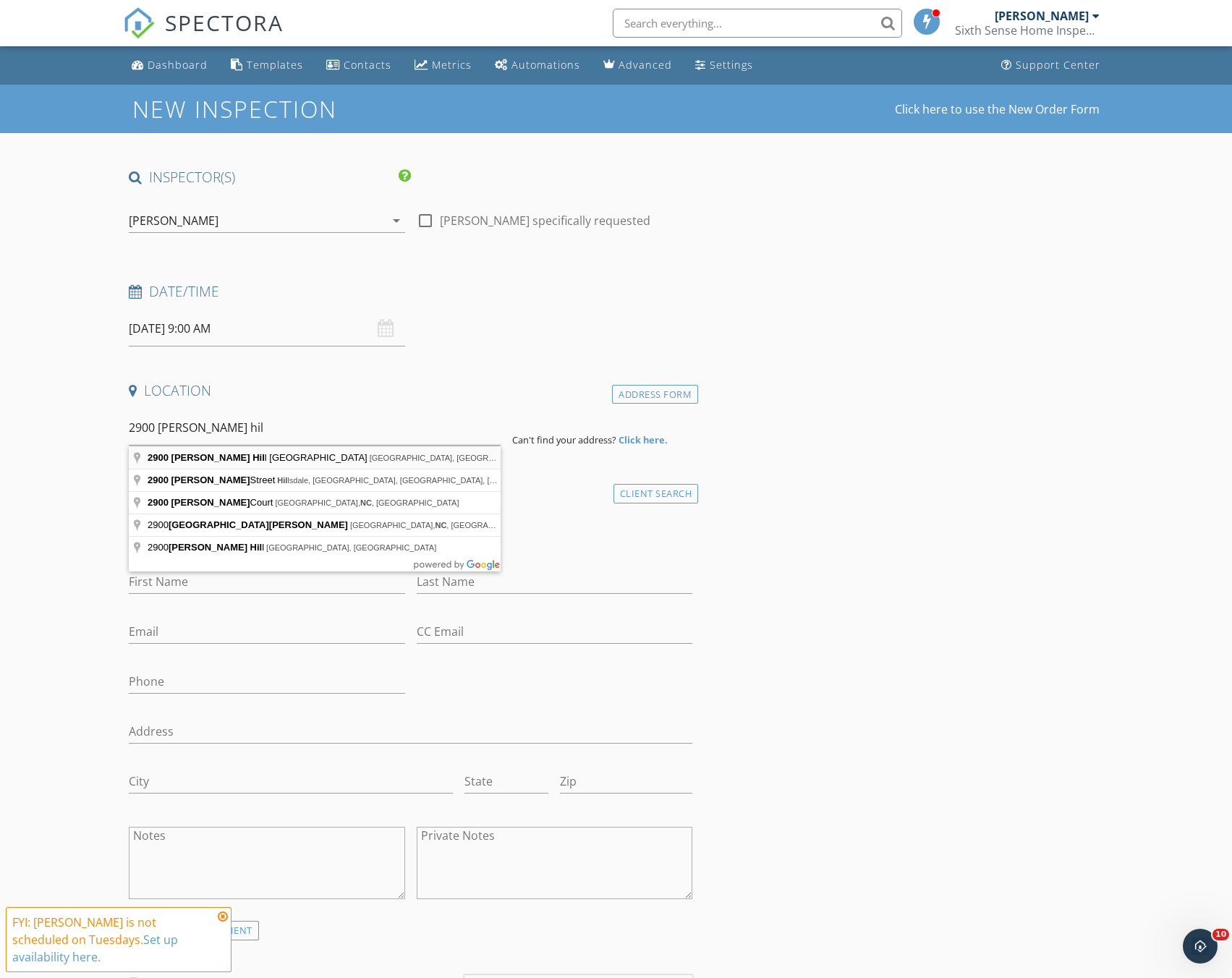
type input "2900 Barnes Hill Church Road, Nashville, NC, USA"
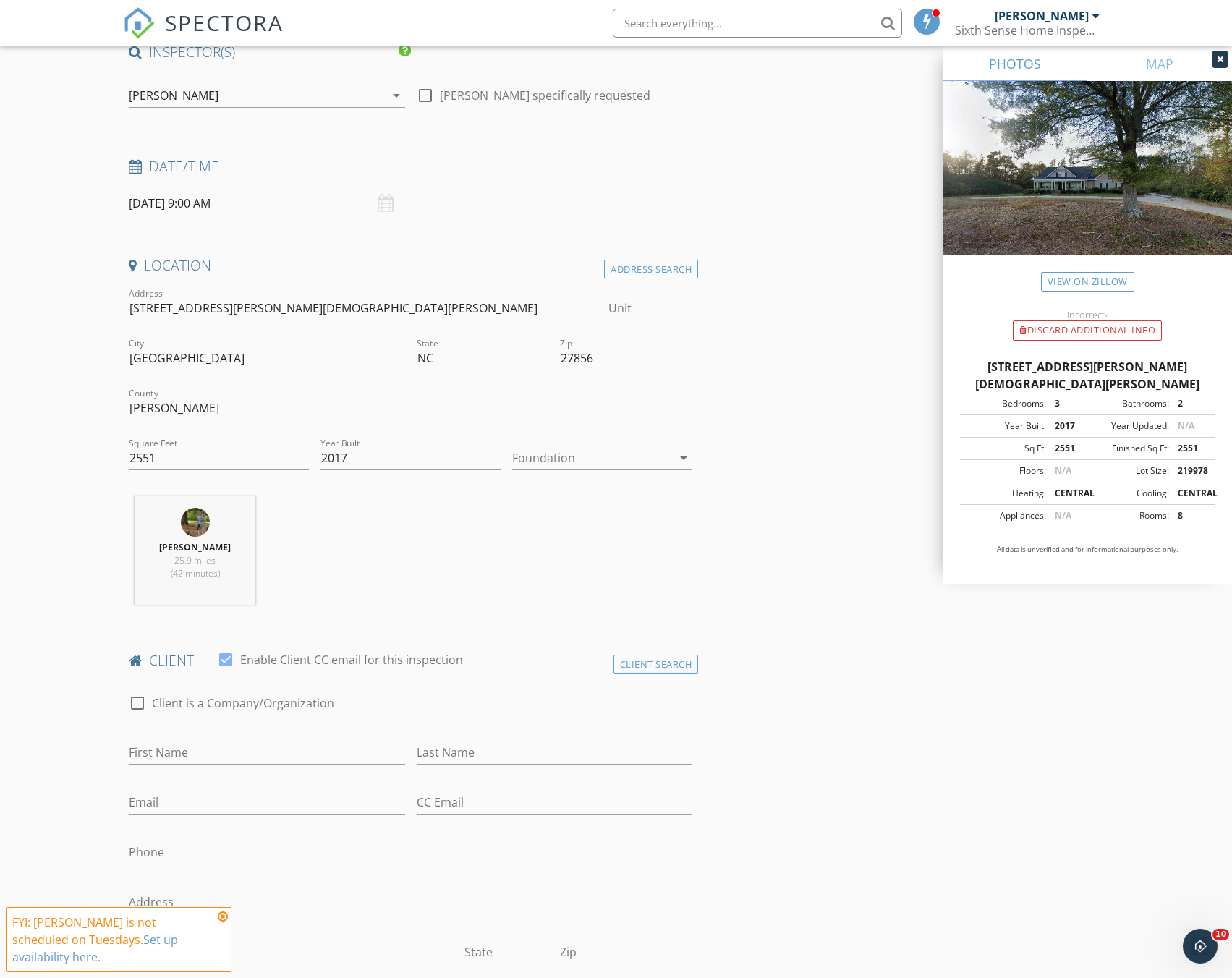
scroll to position [145, 0]
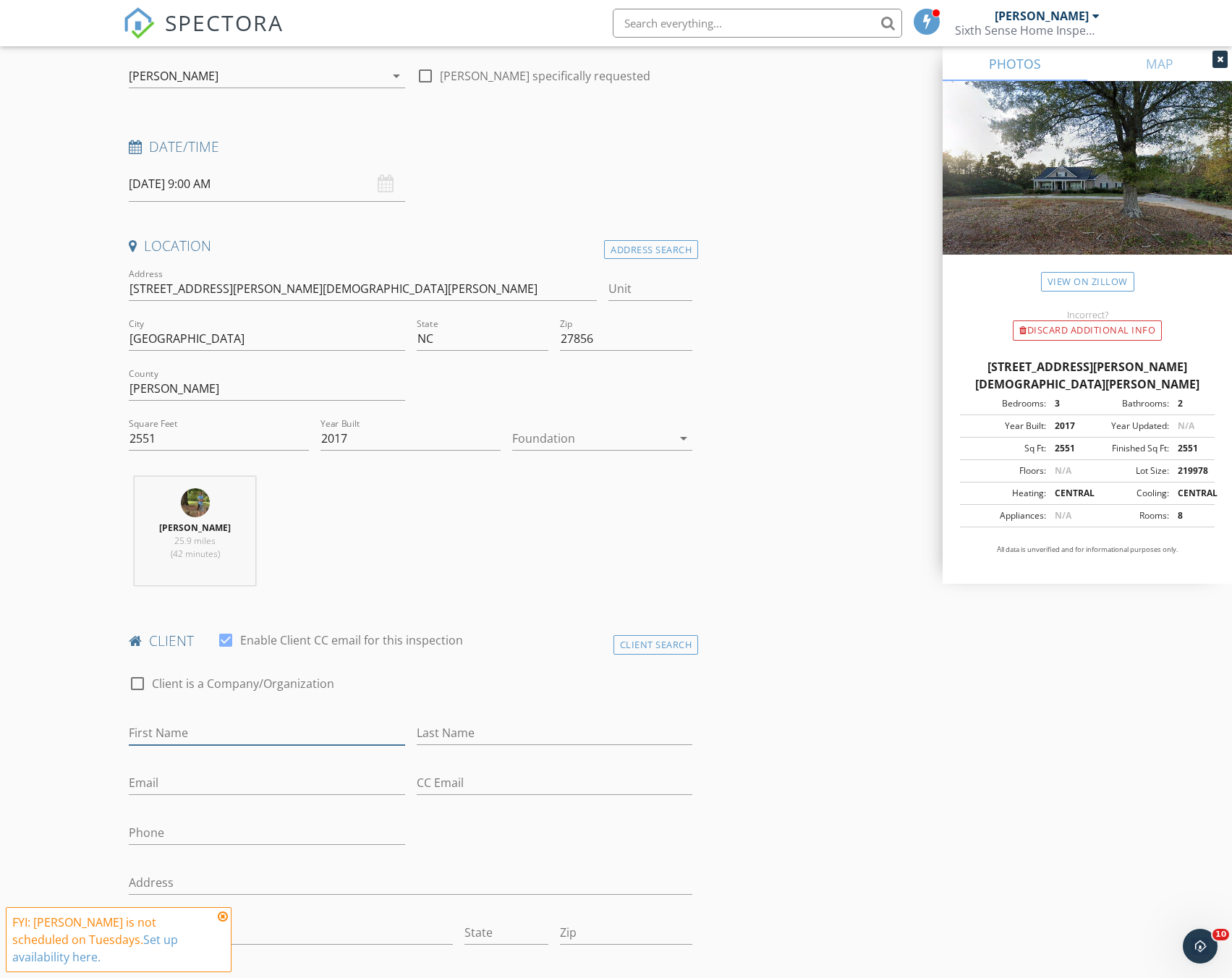
click at [326, 730] on input "First Name" at bounding box center [266, 734] width 275 height 24
type input "A"
type input "Antonio and Anita"
type input "Williams"
type input "totexcel@yahoo.com"
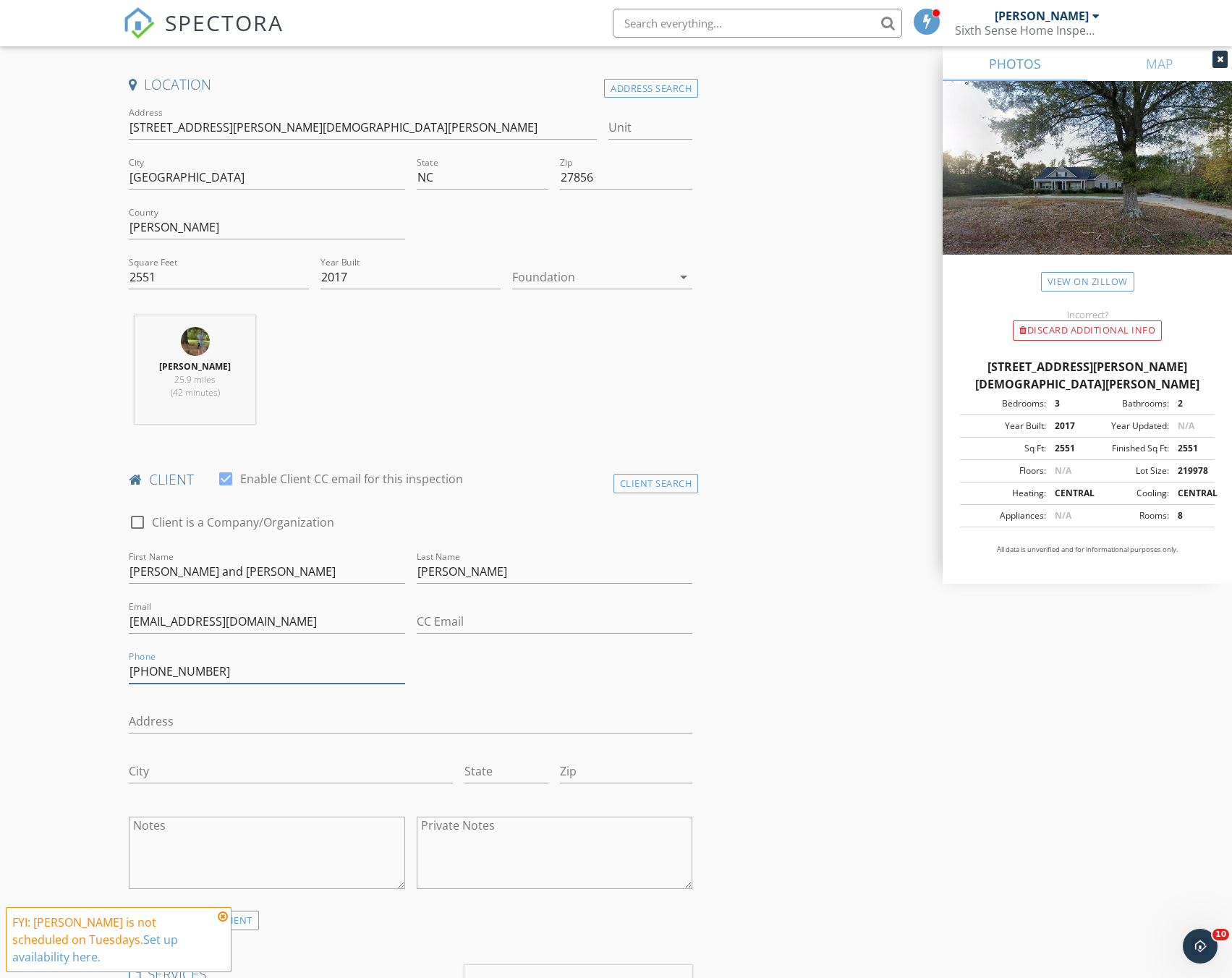
scroll to position [579, 0]
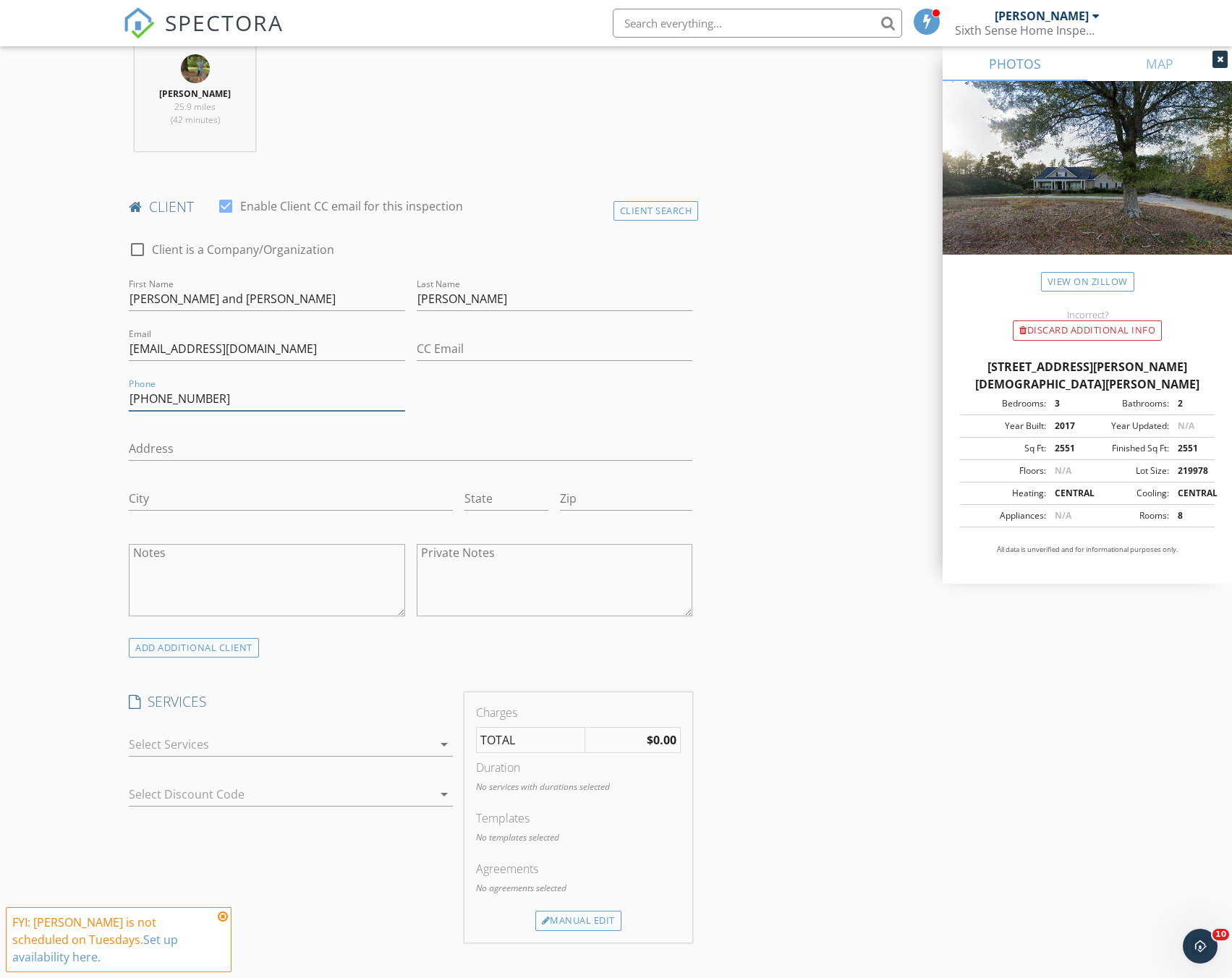
drag, startPoint x: 310, startPoint y: 755, endPoint x: 291, endPoint y: 742, distance: 23.0
type input "760-880-2357"
click at [309, 755] on div at bounding box center [281, 745] width 304 height 24
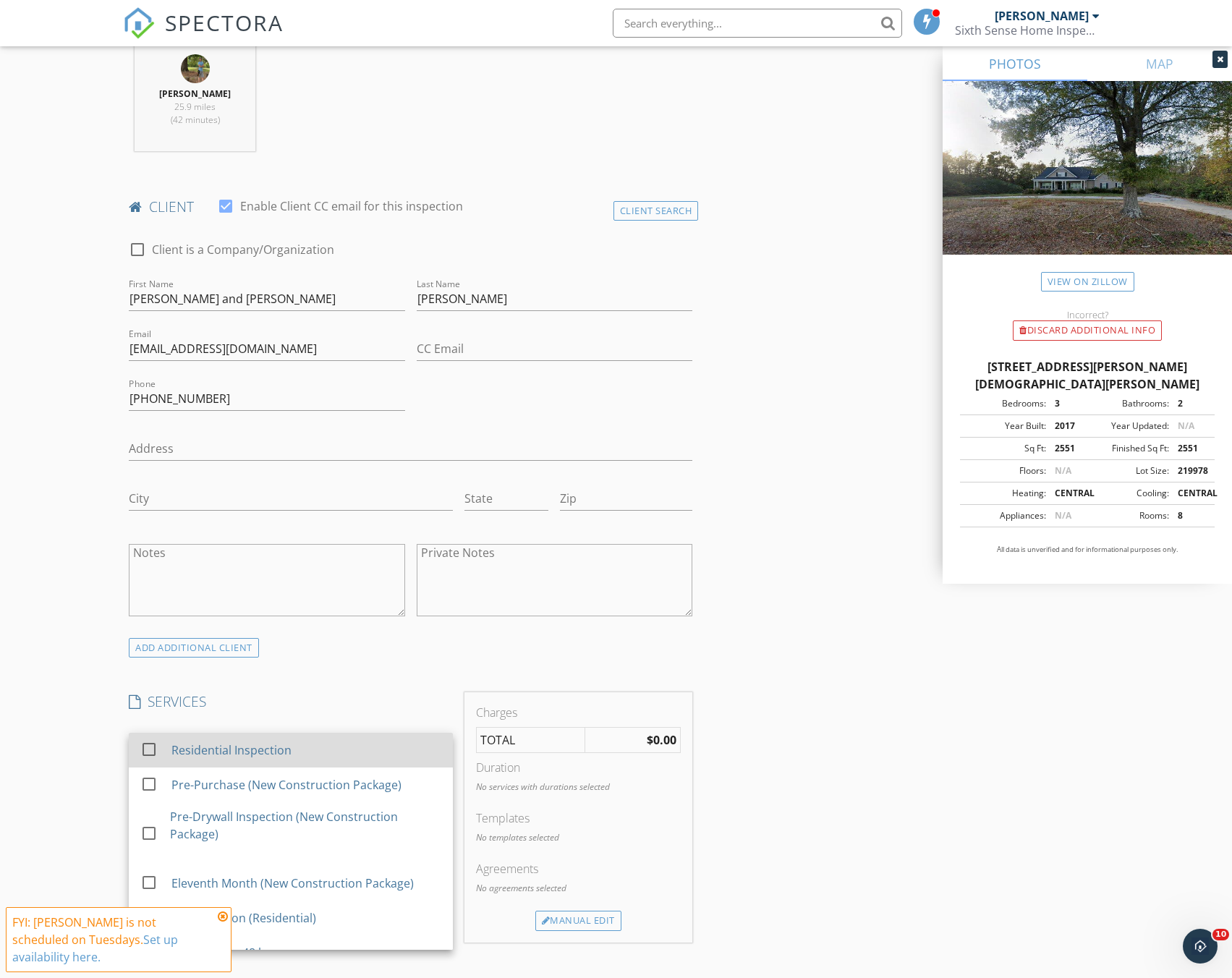
click at [291, 742] on div "Residential Inspection" at bounding box center [306, 751] width 270 height 29
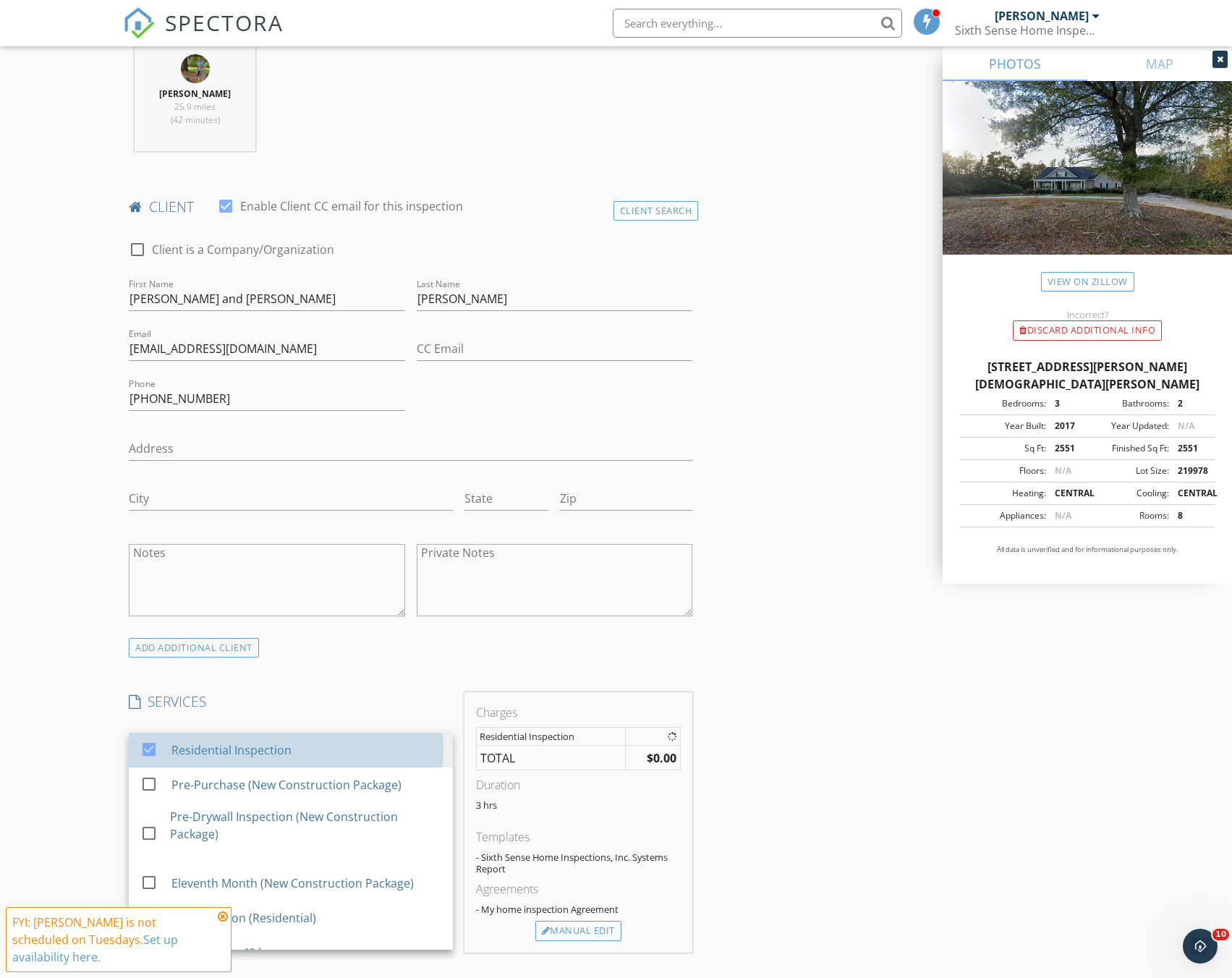
click at [307, 686] on div "INSPECTOR(S) check_box Jacob Sharpe PRIMARY Jacob Sharpe arrow_drop_down check_…" at bounding box center [410, 781] width 575 height 2384
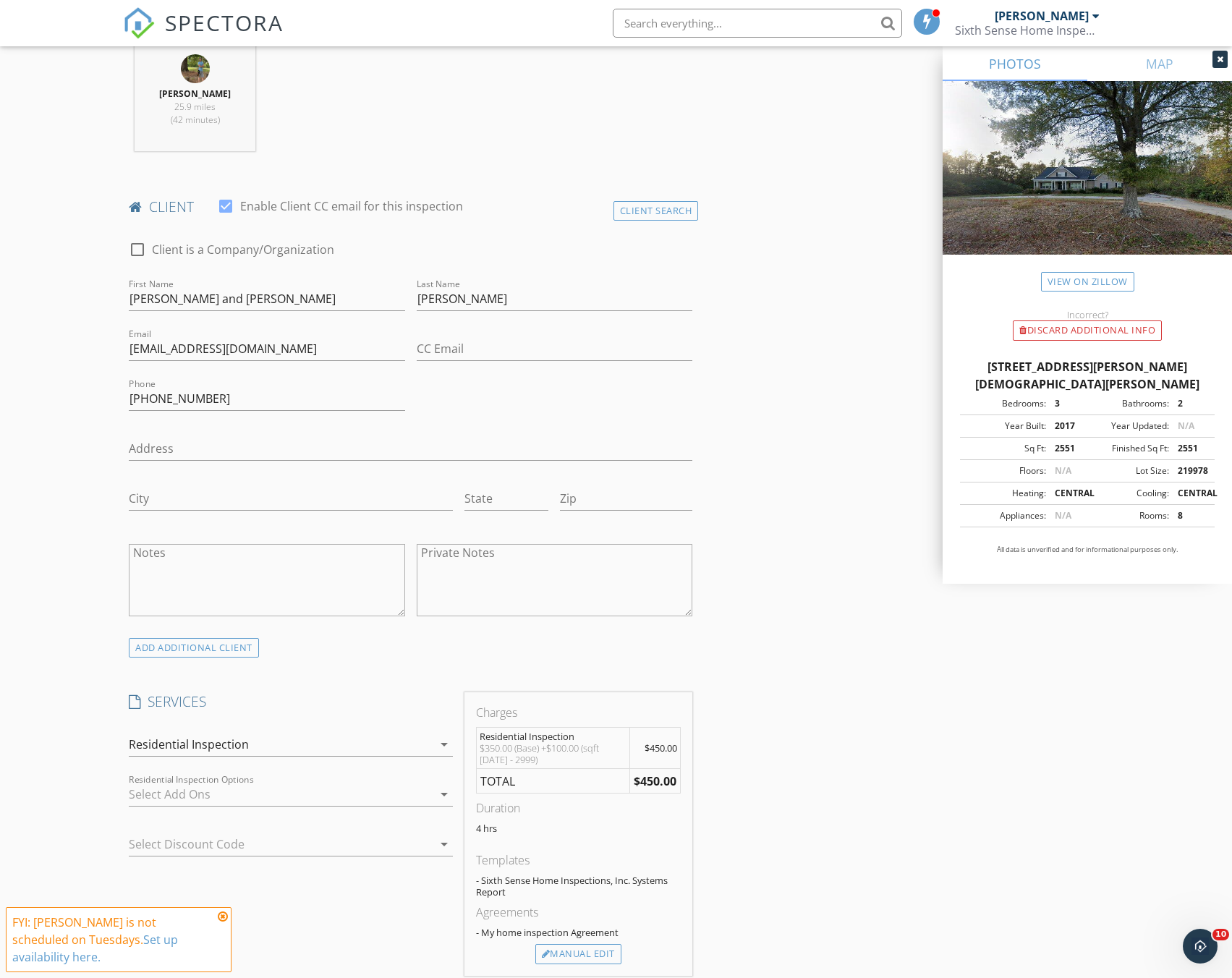
scroll to position [1086, 0]
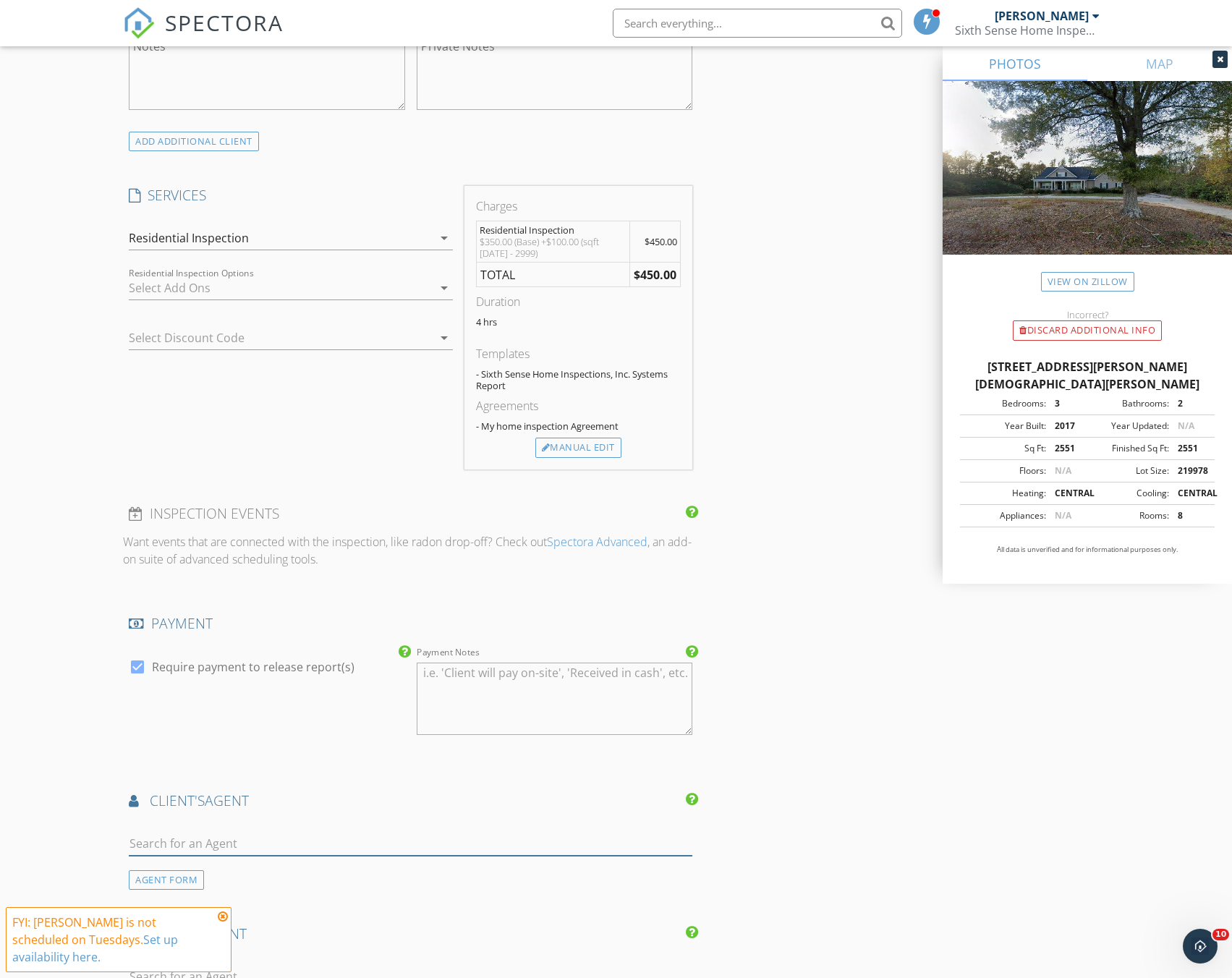
click at [265, 833] on input "text" at bounding box center [410, 844] width 564 height 24
type input "Jet"
click at [310, 882] on li "Jet Hatu" at bounding box center [410, 876] width 562 height 41
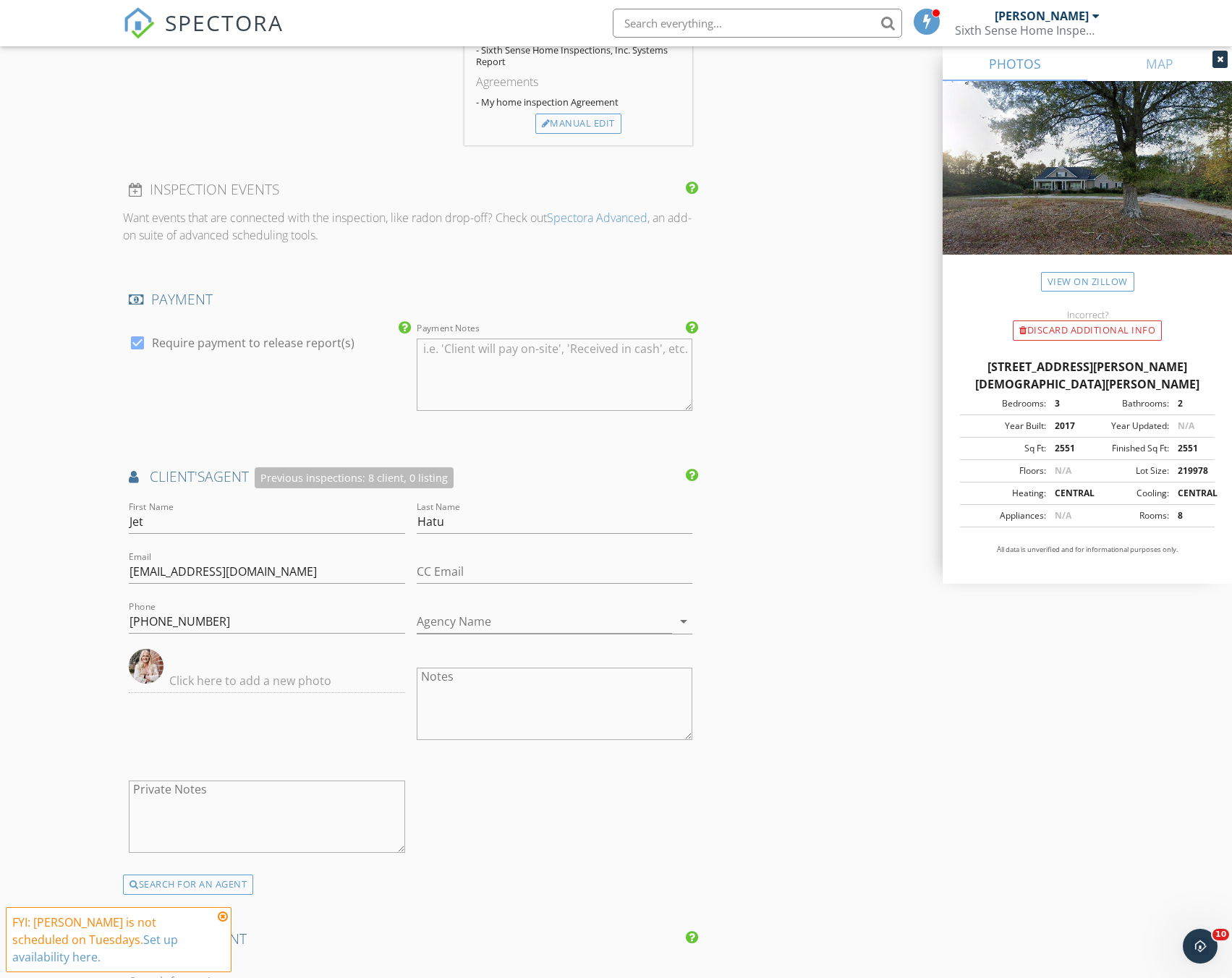
scroll to position [1447, 0]
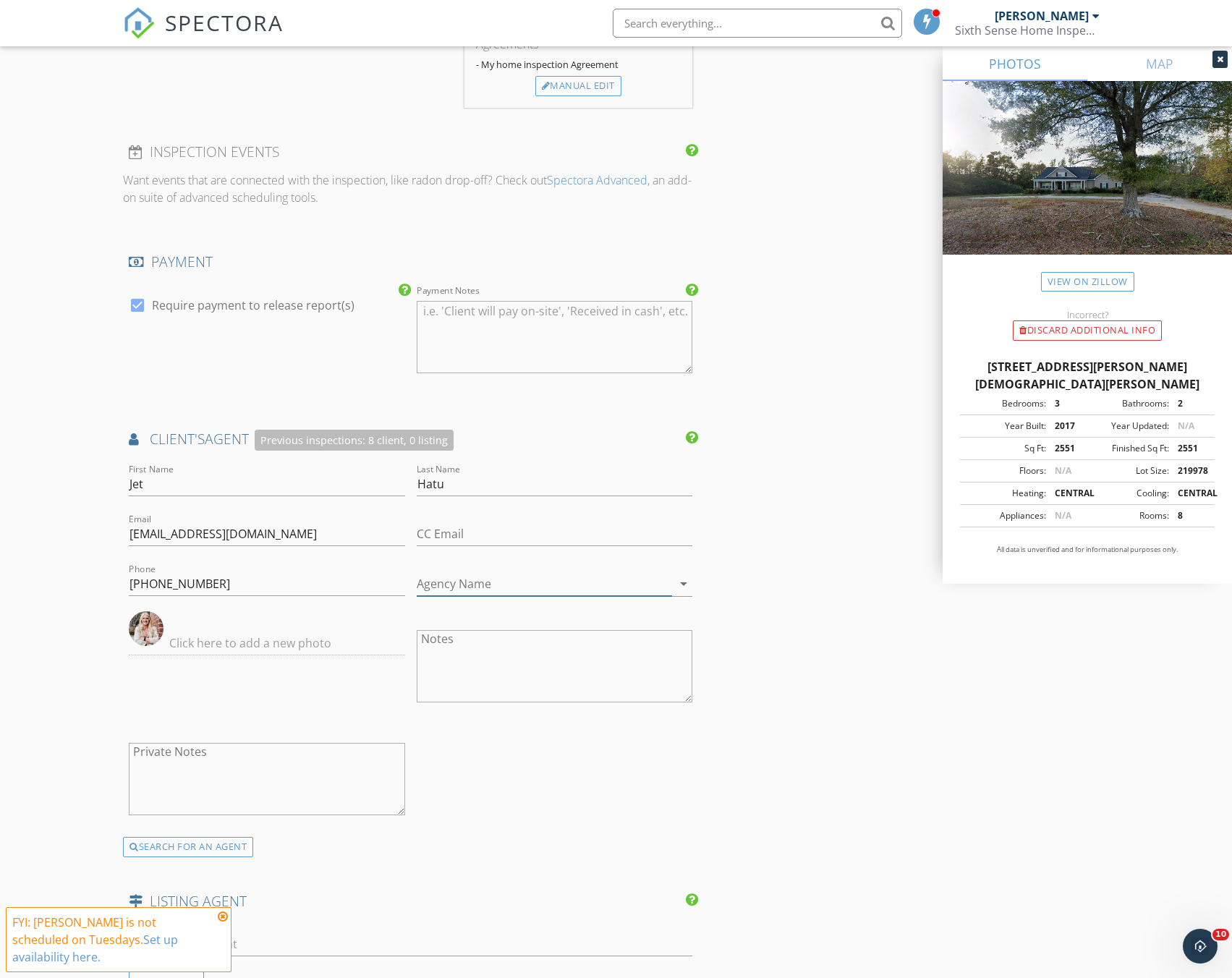
click at [461, 586] on input "Agency Name" at bounding box center [544, 584] width 255 height 24
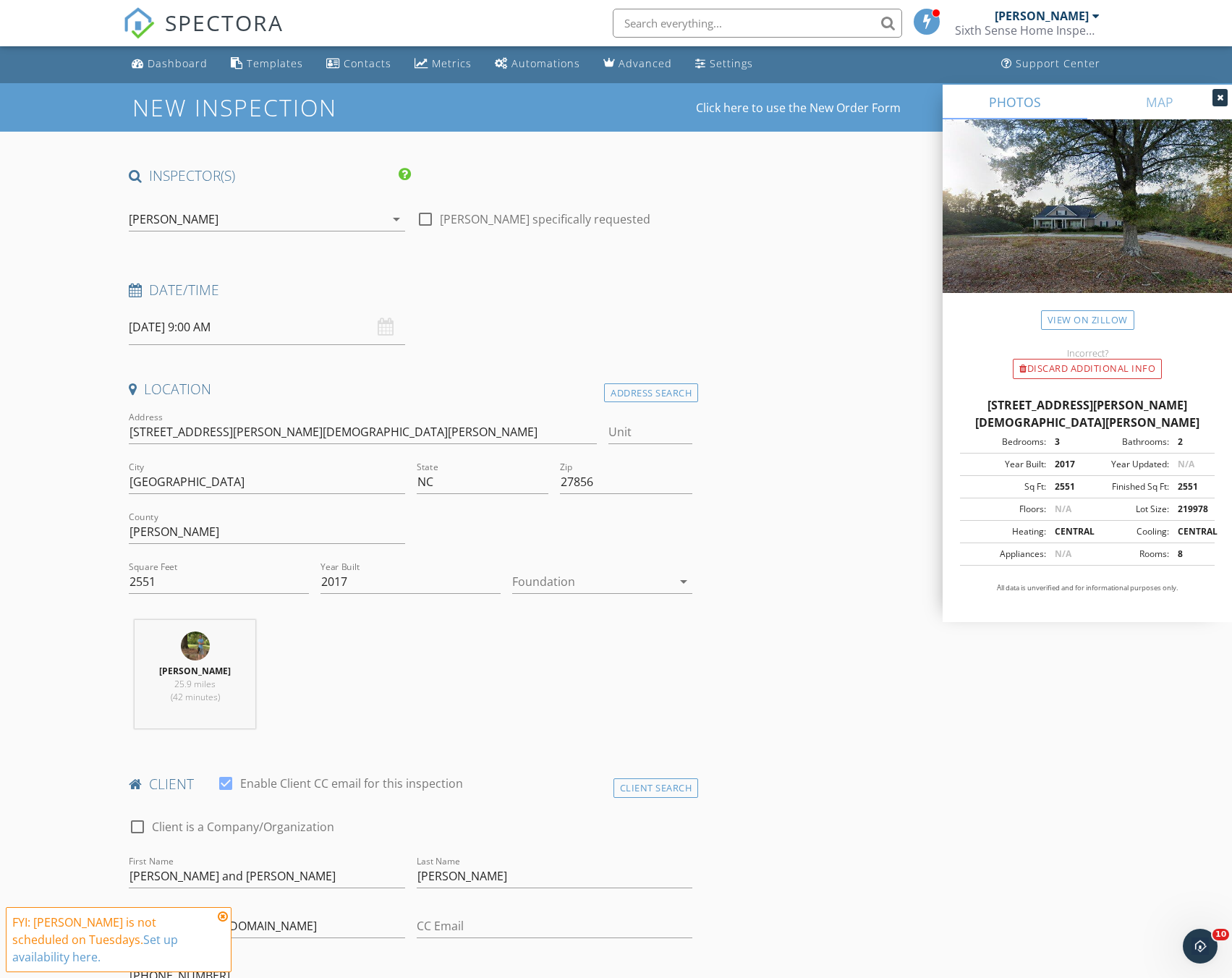
scroll to position [0, 0]
type input "True Local Realty"
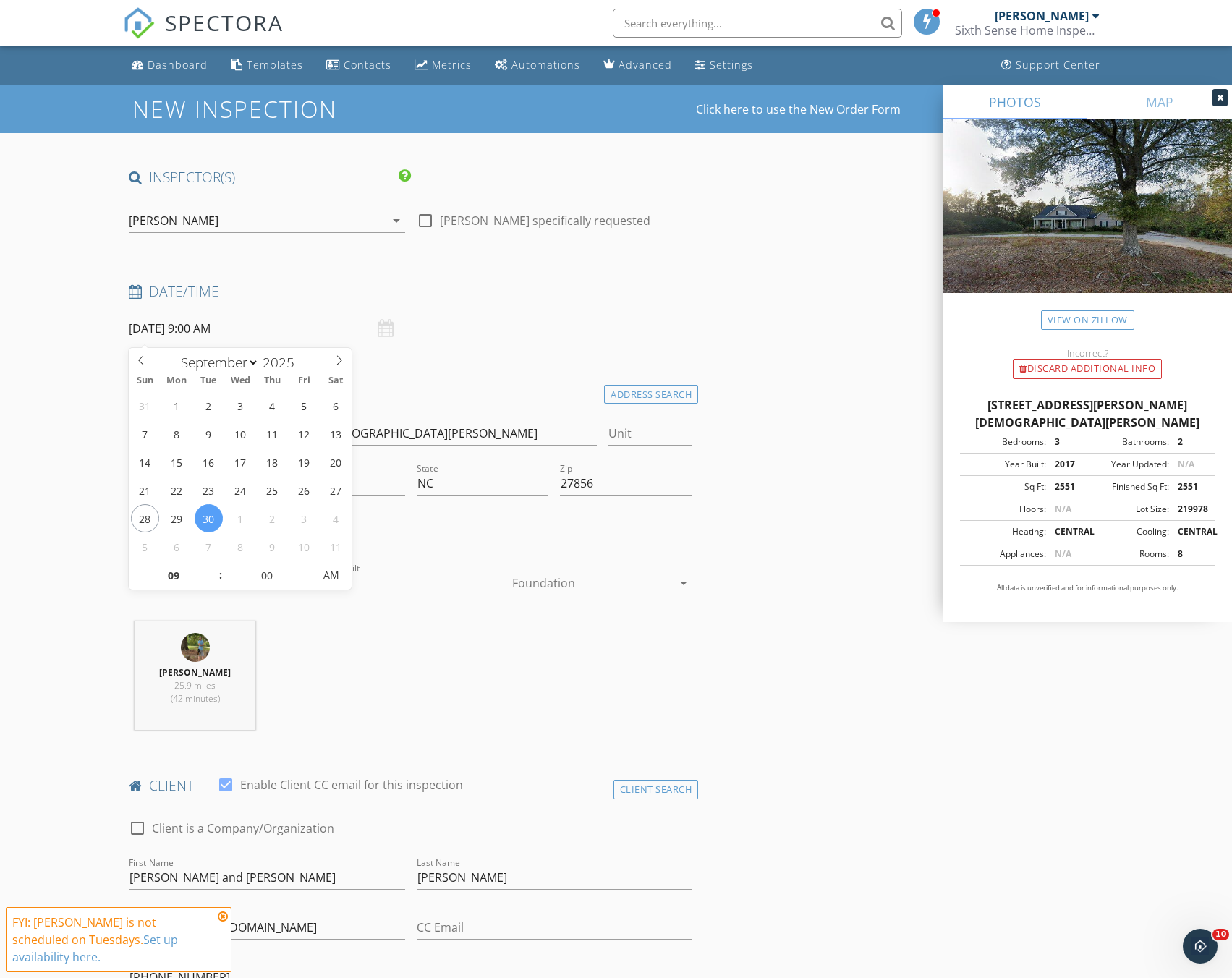
click at [229, 332] on input "09/30/2025 9:00 AM" at bounding box center [266, 329] width 275 height 35
type input "05"
type input "09/30/2025 9:05 AM"
click at [308, 562] on span at bounding box center [306, 569] width 10 height 14
type input "10"
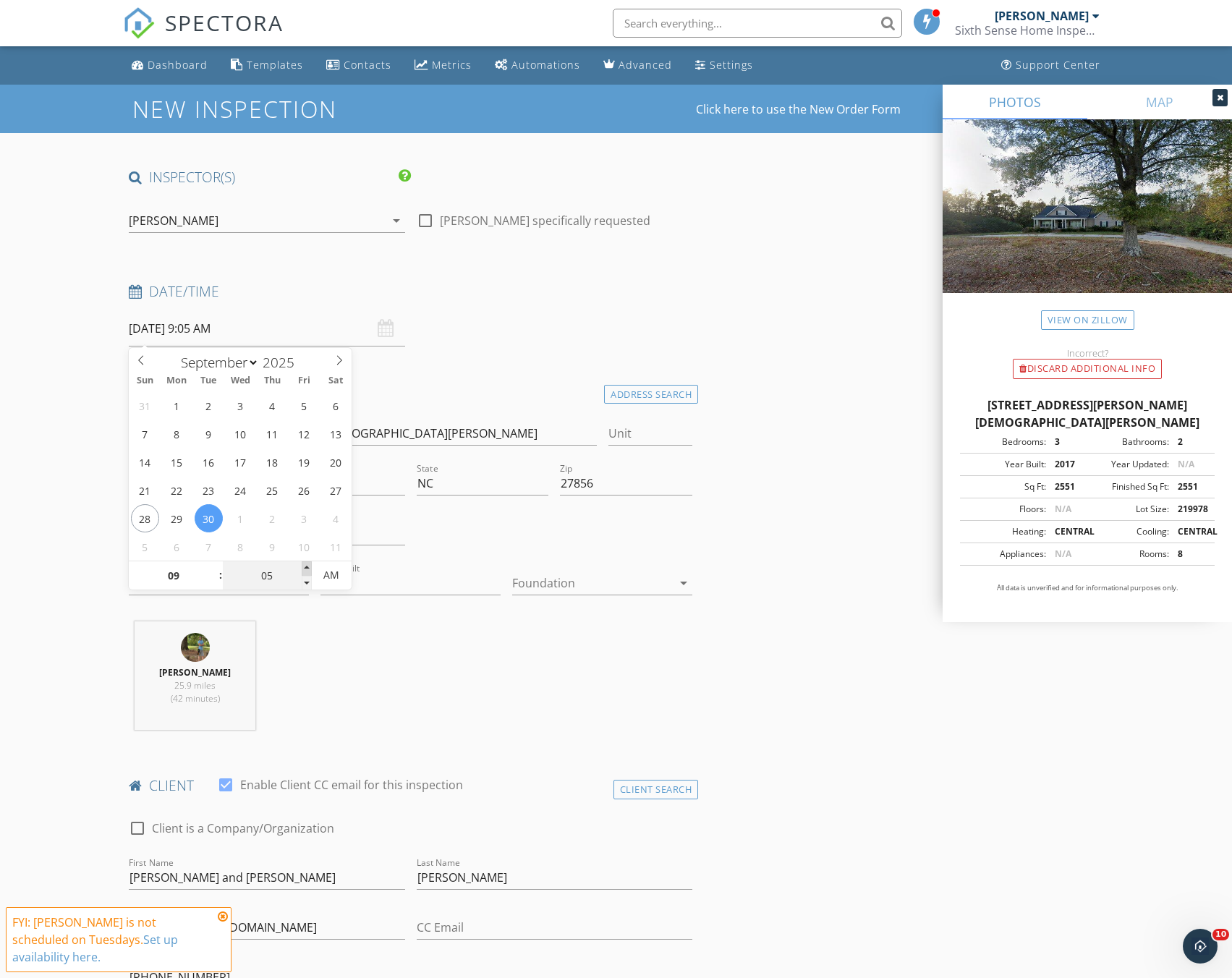
type input "09/30/2025 9:10 AM"
click at [308, 562] on span at bounding box center [306, 569] width 10 height 14
type input "15"
type input "09/30/2025 9:15 AM"
click at [308, 562] on span at bounding box center [306, 569] width 10 height 14
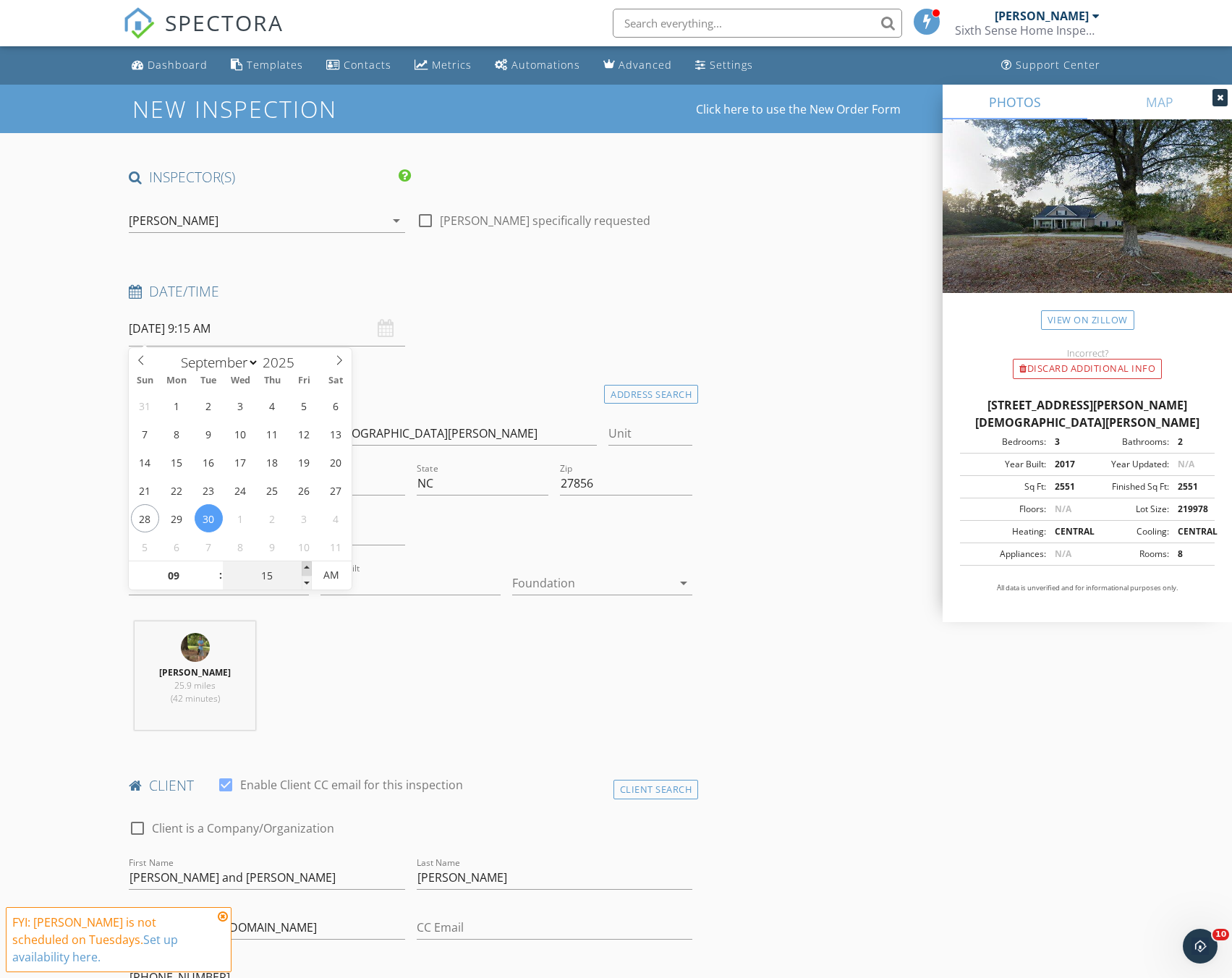
type input "20"
type input "09/30/2025 9:20 AM"
click at [308, 562] on span at bounding box center [306, 569] width 10 height 14
type input "25"
type input "09/30/2025 9:25 AM"
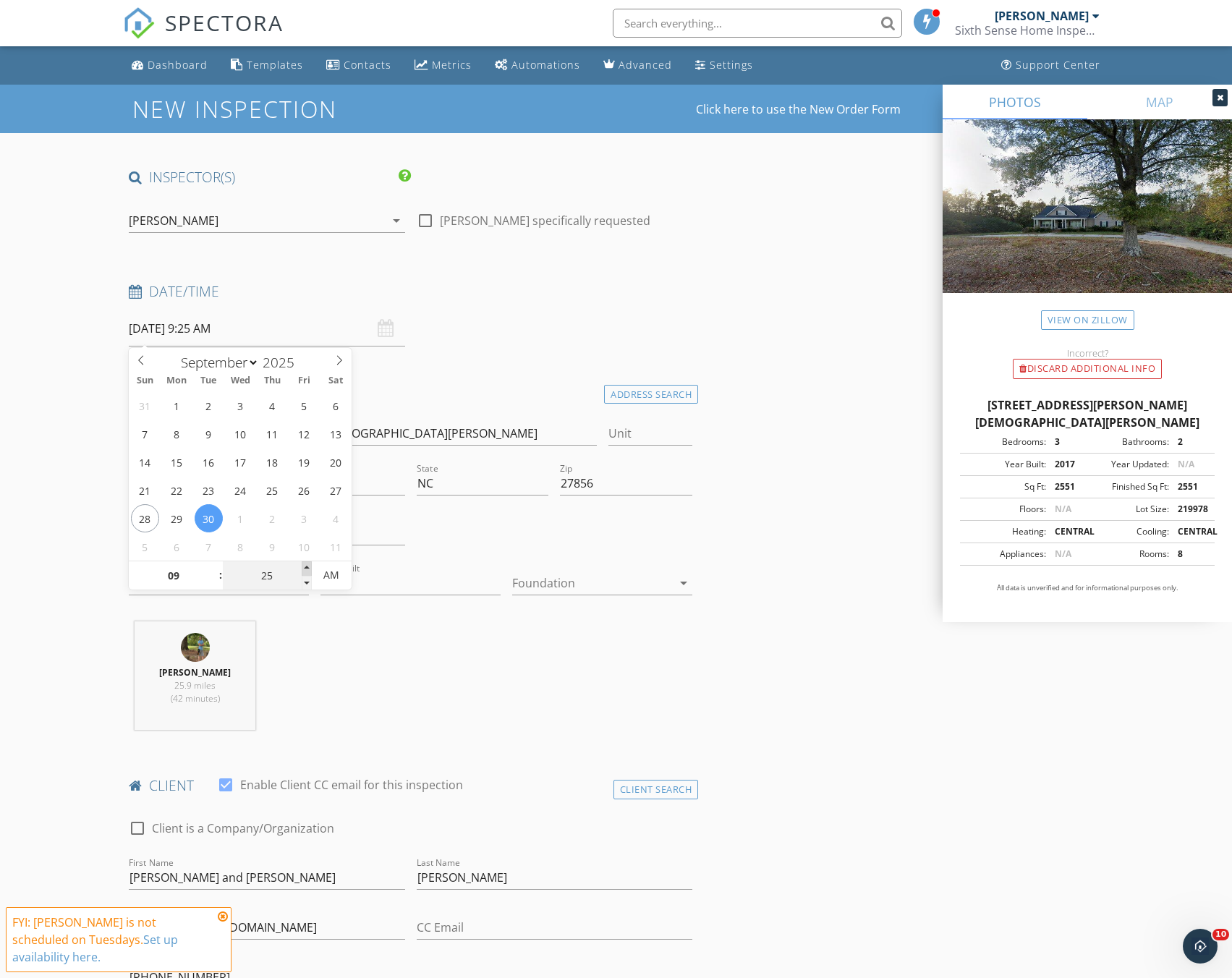
click at [308, 562] on span at bounding box center [306, 569] width 10 height 14
type input "30"
type input "09/30/2025 9:30 AM"
click at [308, 562] on span at bounding box center [306, 569] width 10 height 14
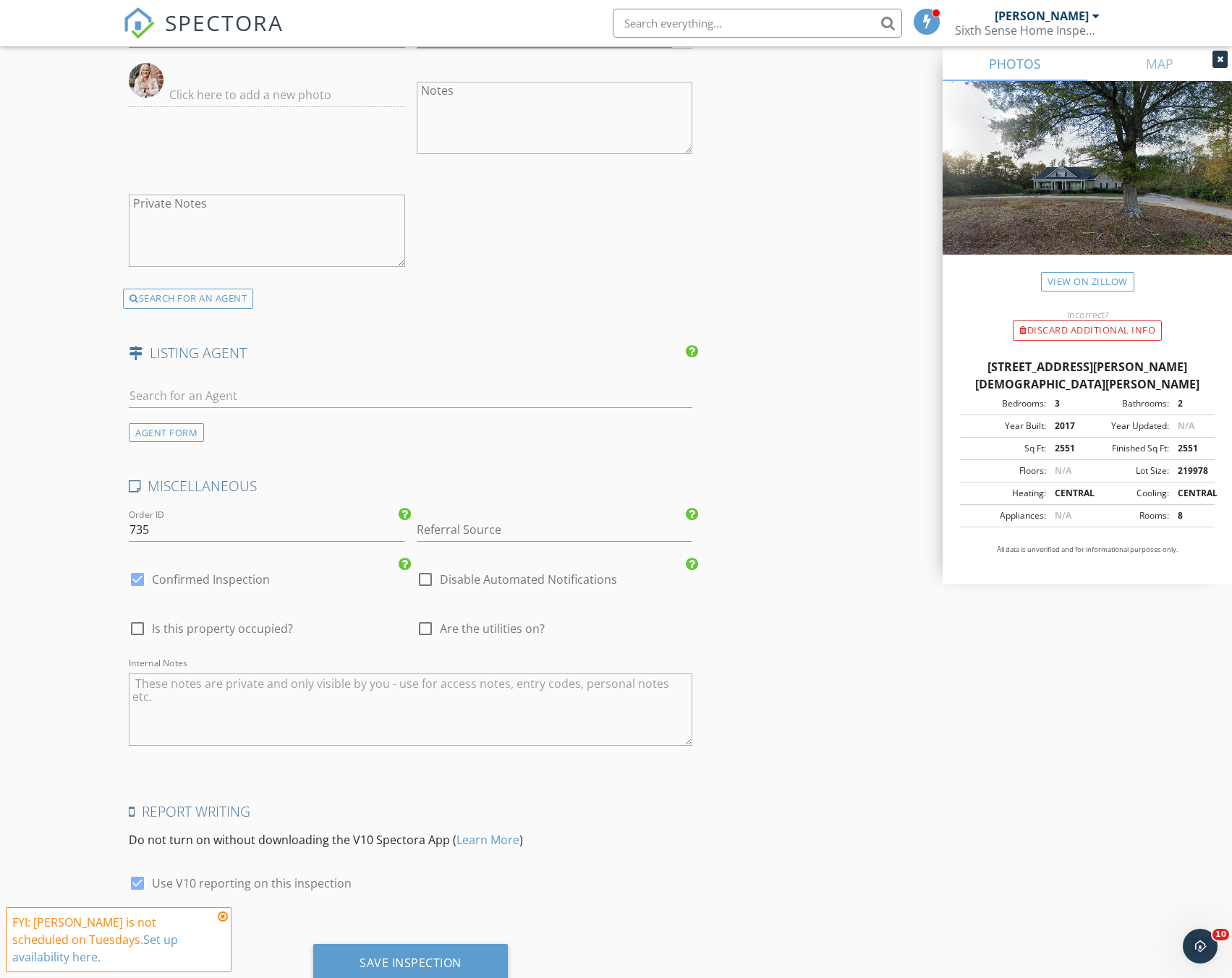
scroll to position [2047, 0]
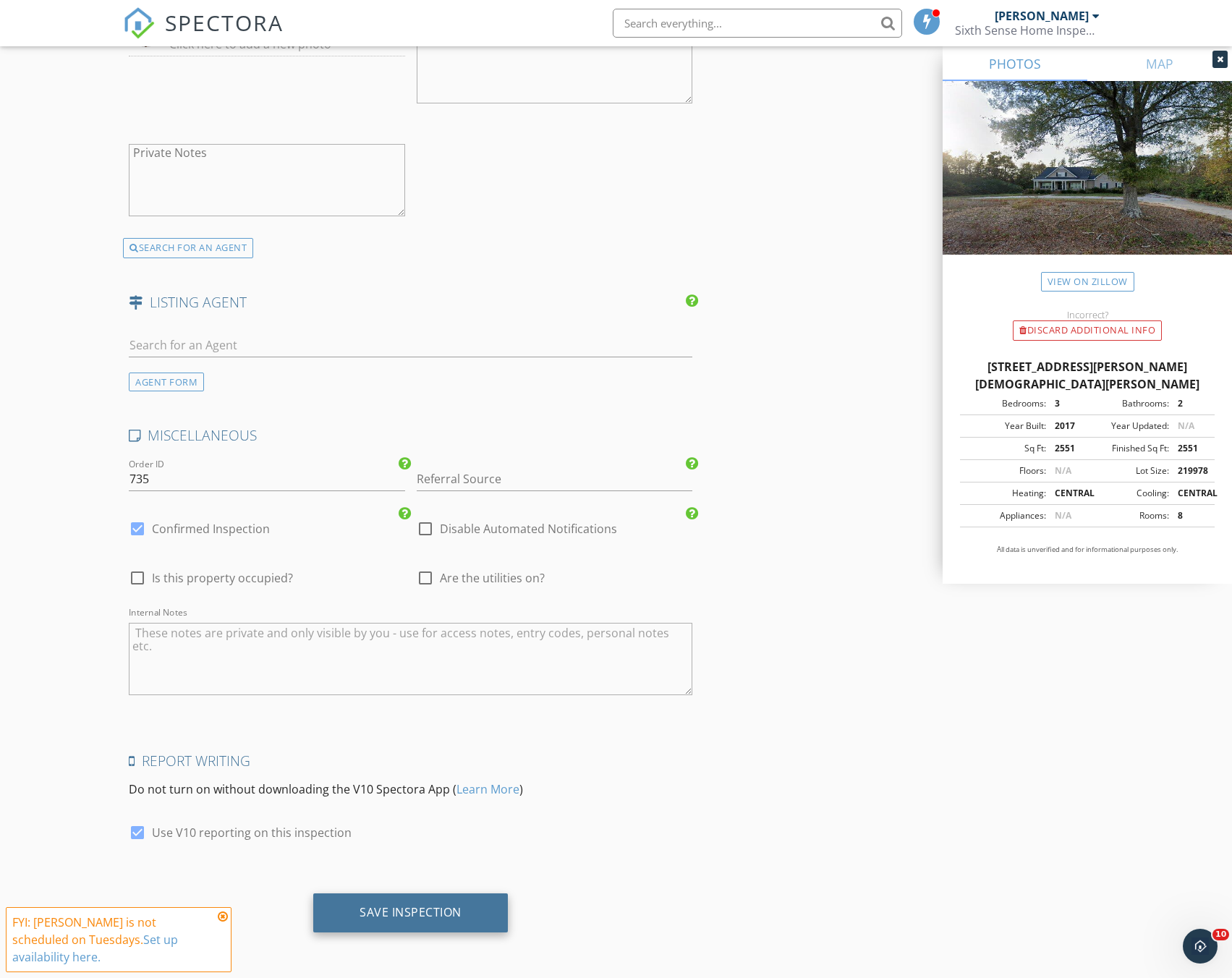
click at [455, 909] on div "Save Inspection" at bounding box center [410, 913] width 102 height 14
